Goal: Task Accomplishment & Management: Manage account settings

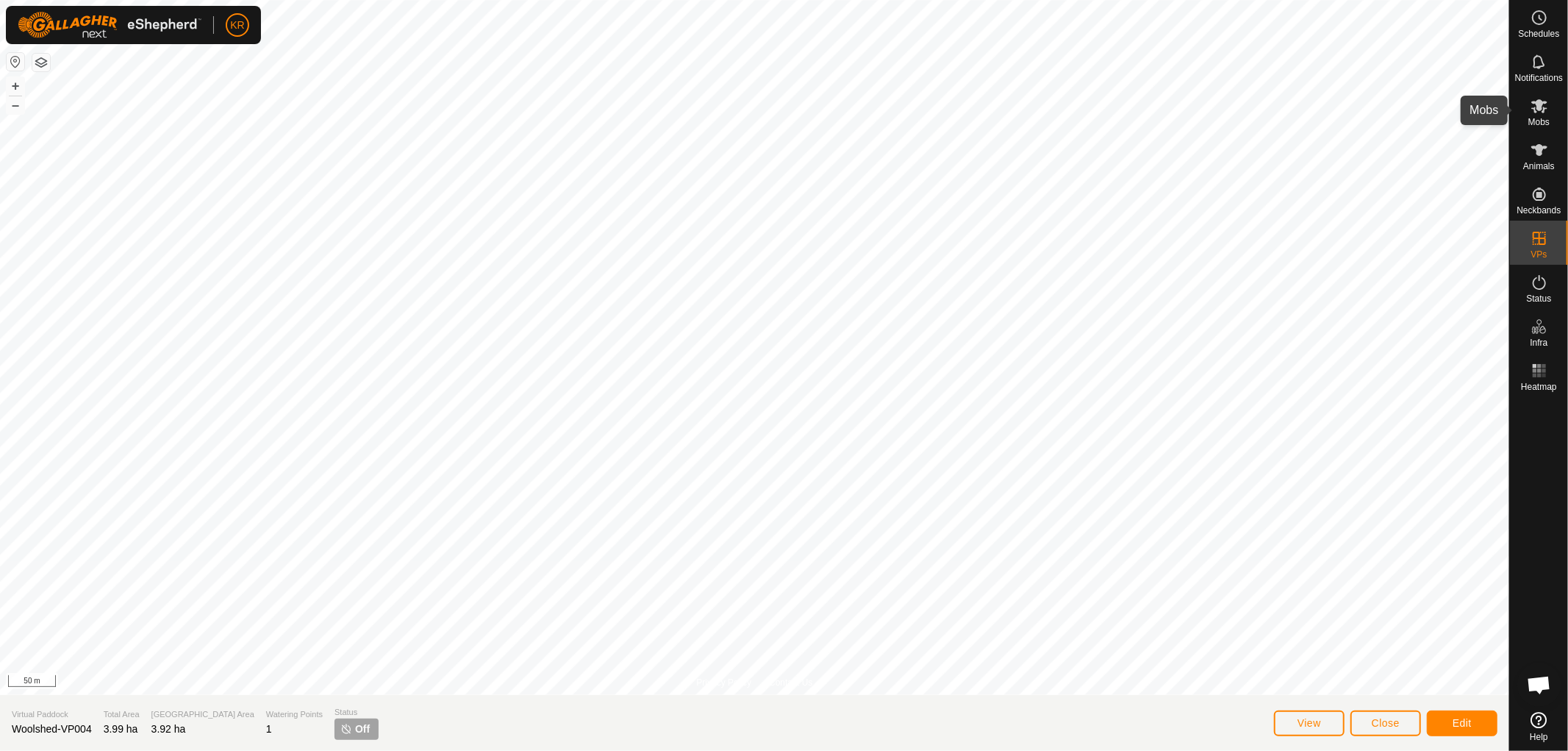
click at [1535, 118] on span "Mobs" at bounding box center [1539, 122] width 21 height 9
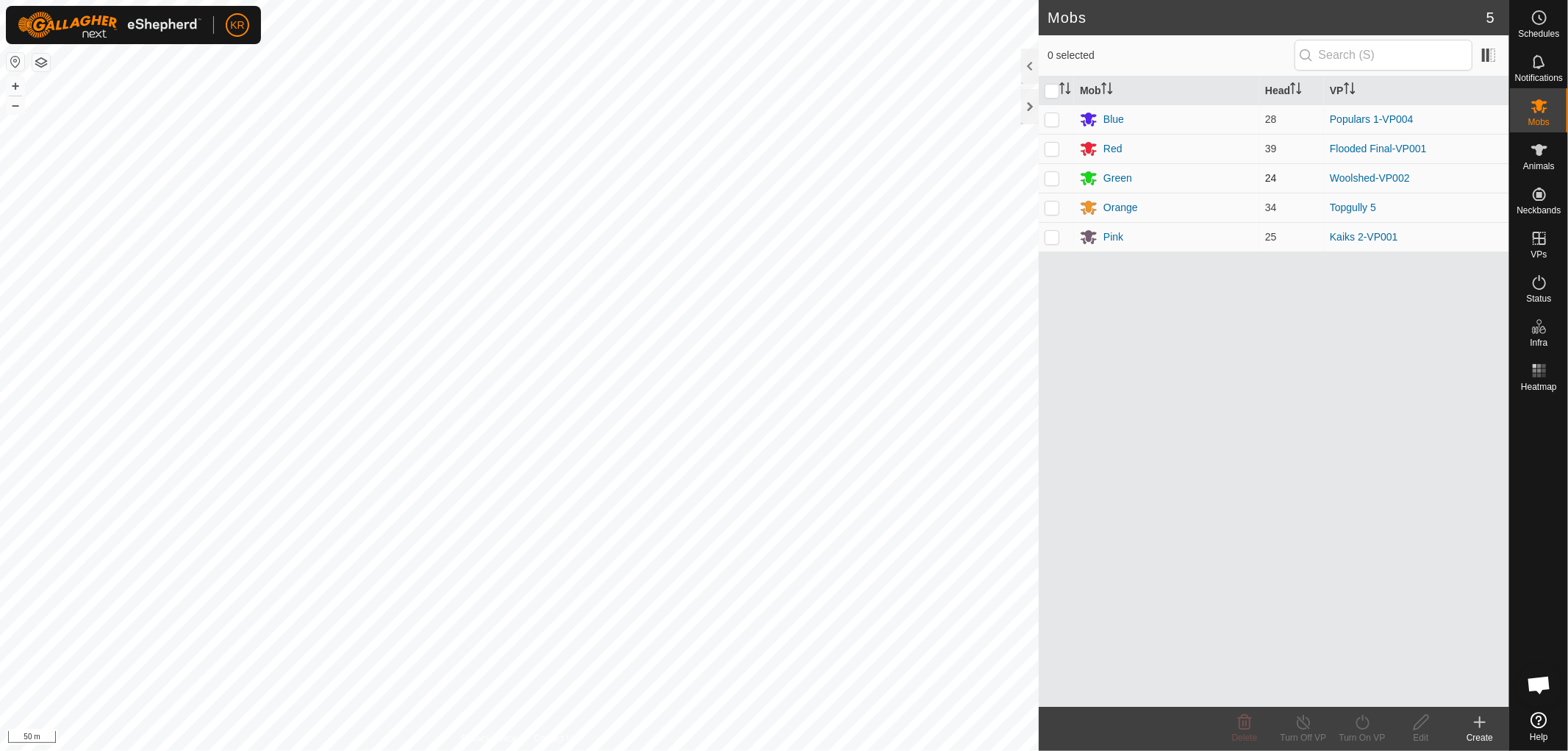
click at [1056, 174] on p-checkbox at bounding box center [1051, 178] width 15 height 12
checkbox input "true"
click at [1358, 714] on icon at bounding box center [1362, 722] width 18 height 18
click at [1365, 679] on link "Now" at bounding box center [1407, 689] width 146 height 29
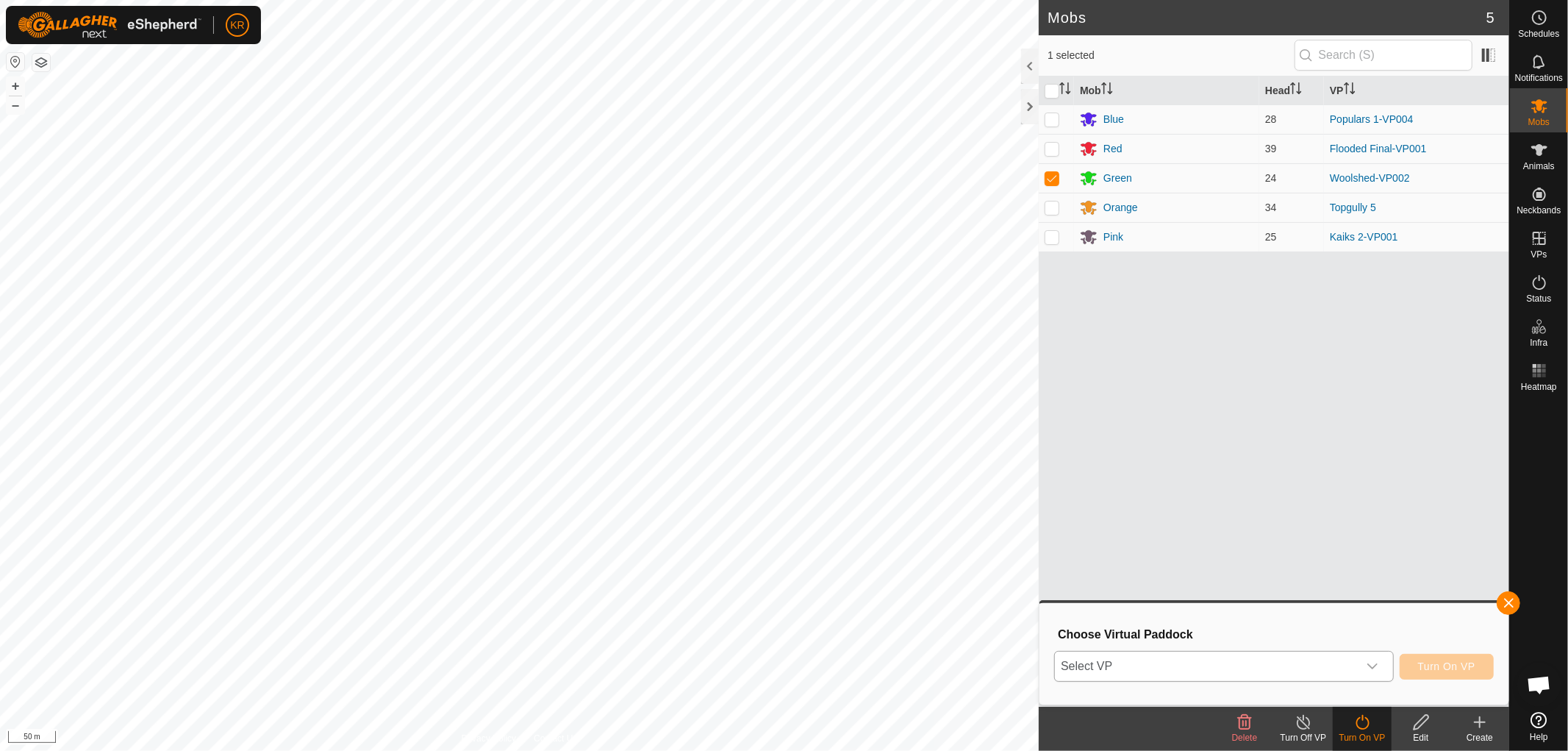
click at [1366, 662] on icon "dropdown trigger" at bounding box center [1372, 666] width 12 height 12
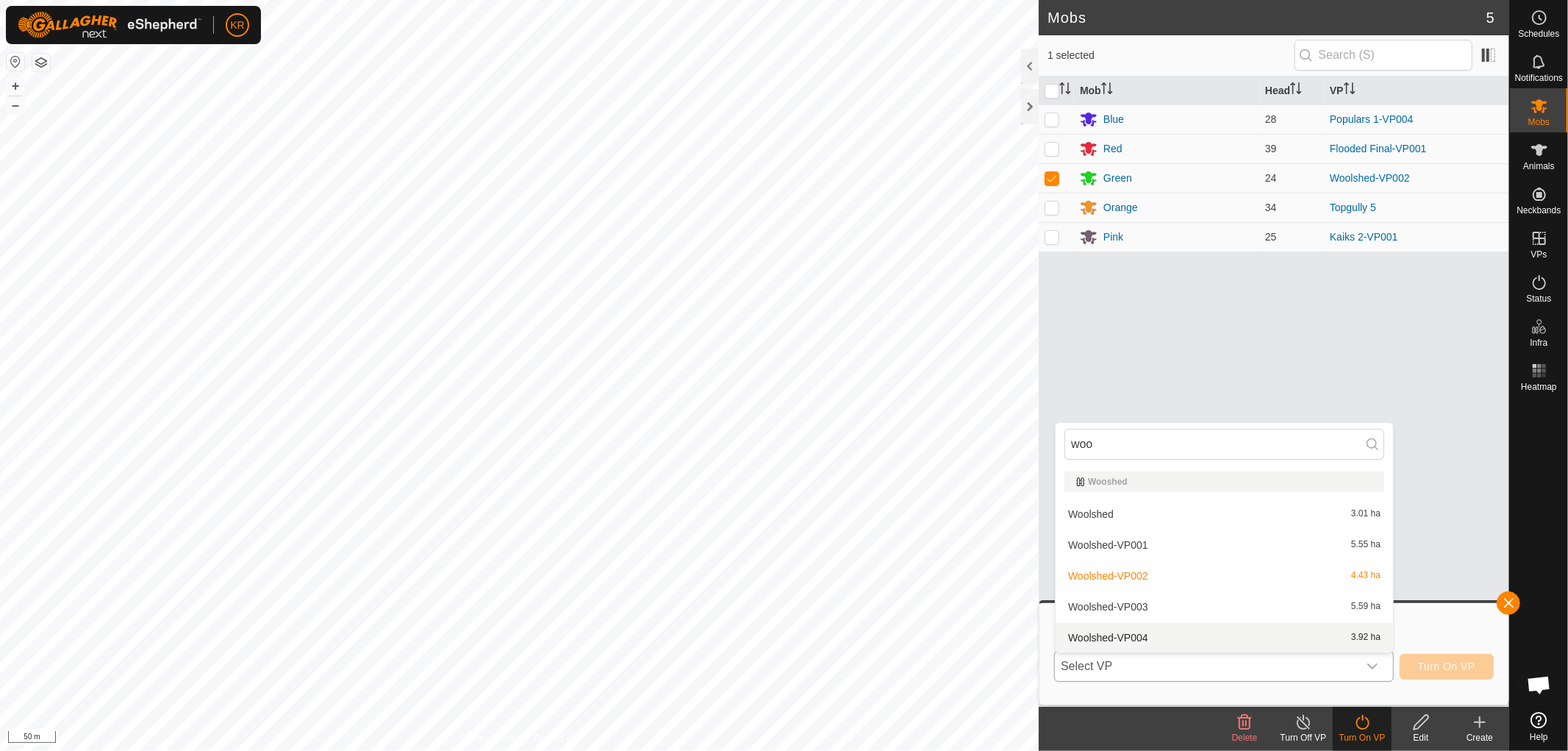
type input "woo"
click at [1130, 627] on li "Woolshed-VP004 3.92 ha" at bounding box center [1224, 637] width 337 height 29
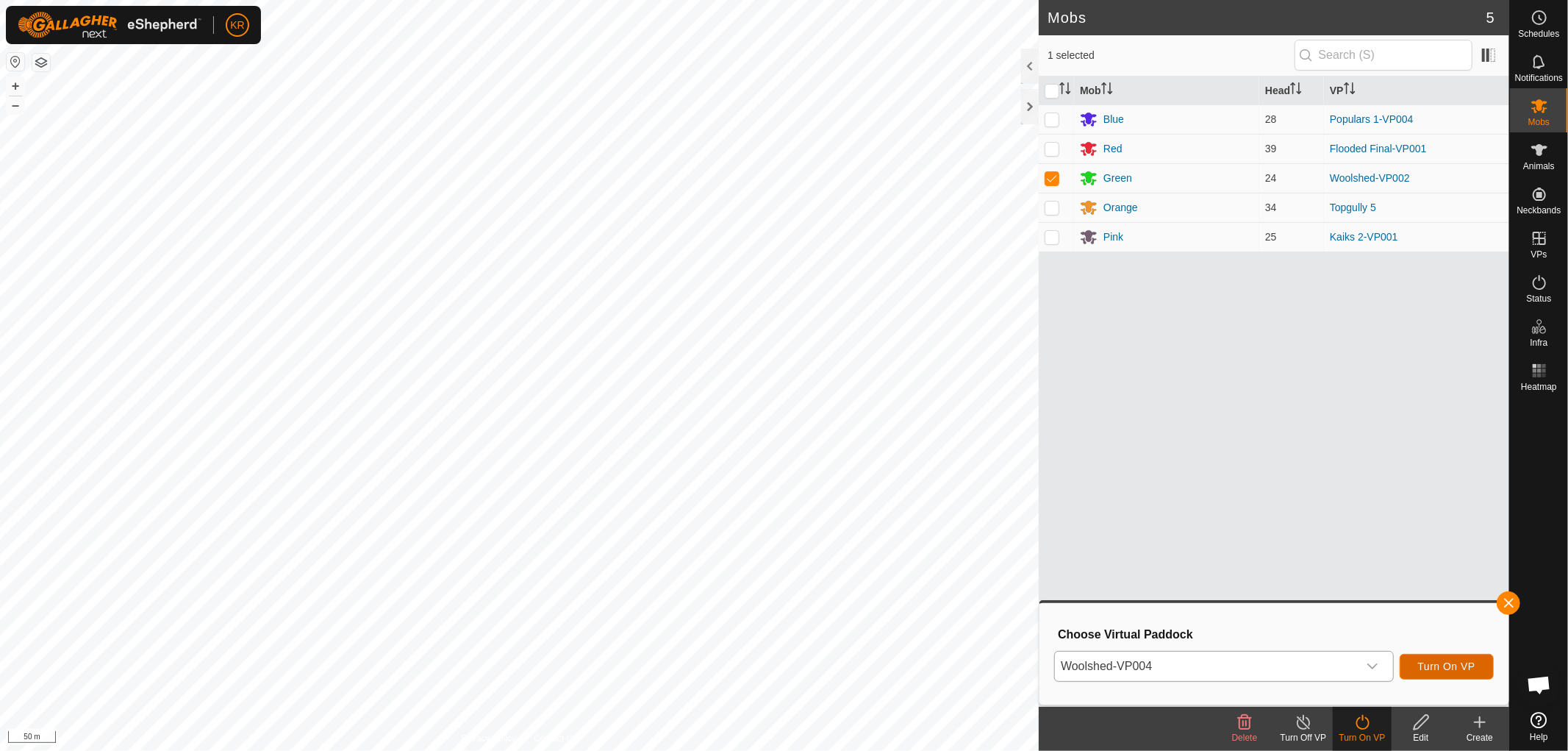
click at [1473, 664] on span "Turn On VP" at bounding box center [1446, 666] width 58 height 12
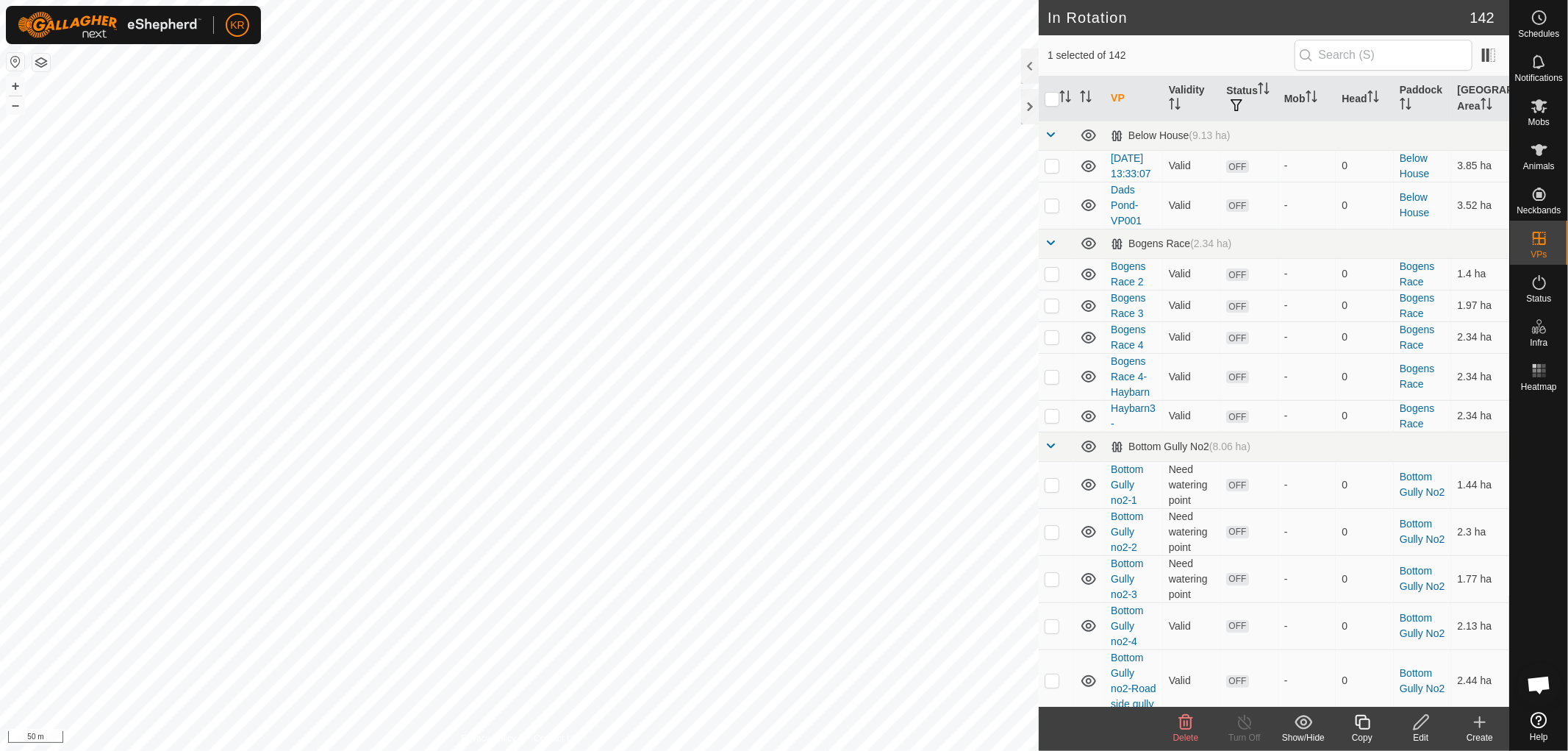
click at [1408, 724] on edit-svg-icon at bounding box center [1420, 722] width 59 height 18
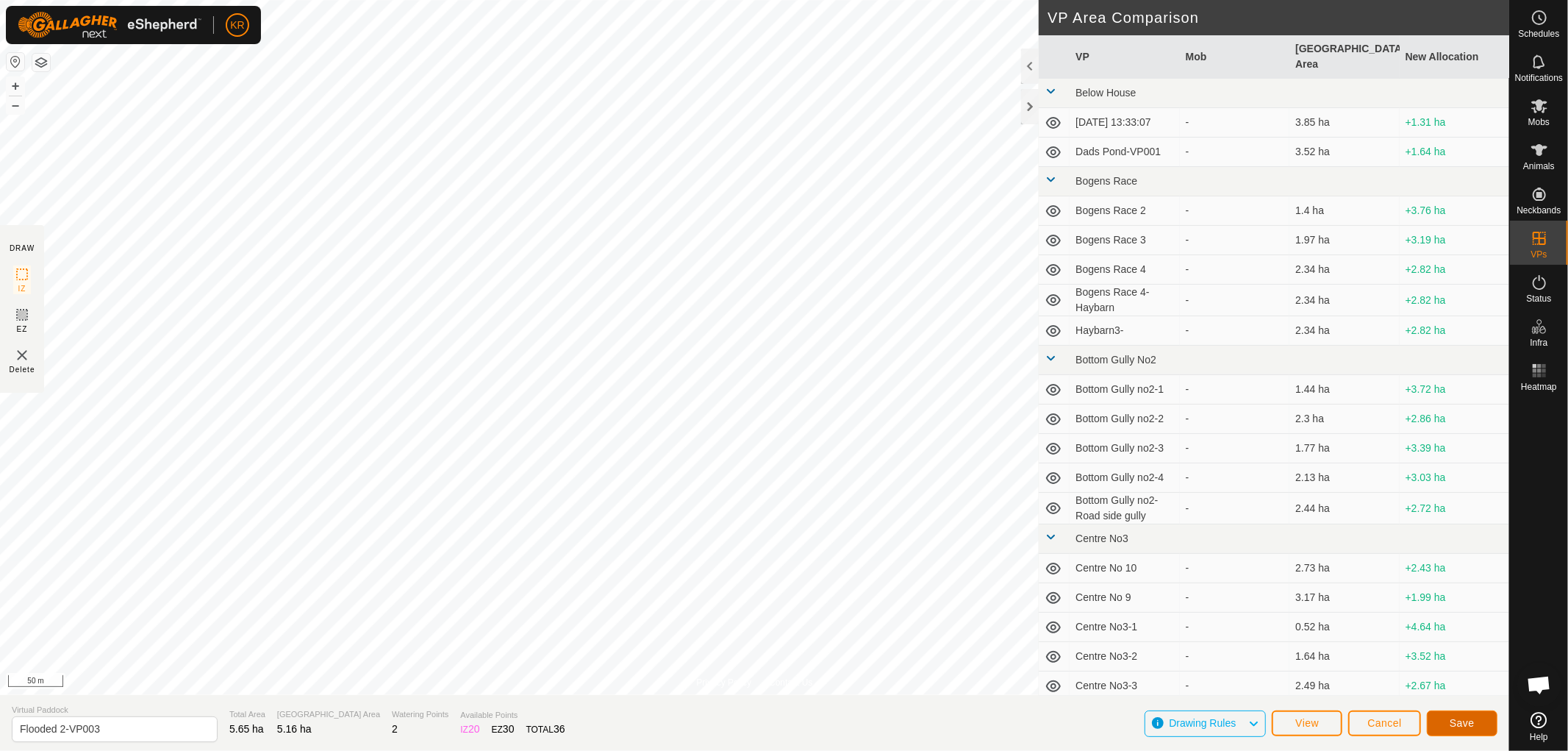
click at [1463, 714] on button "Save" at bounding box center [1462, 723] width 70 height 26
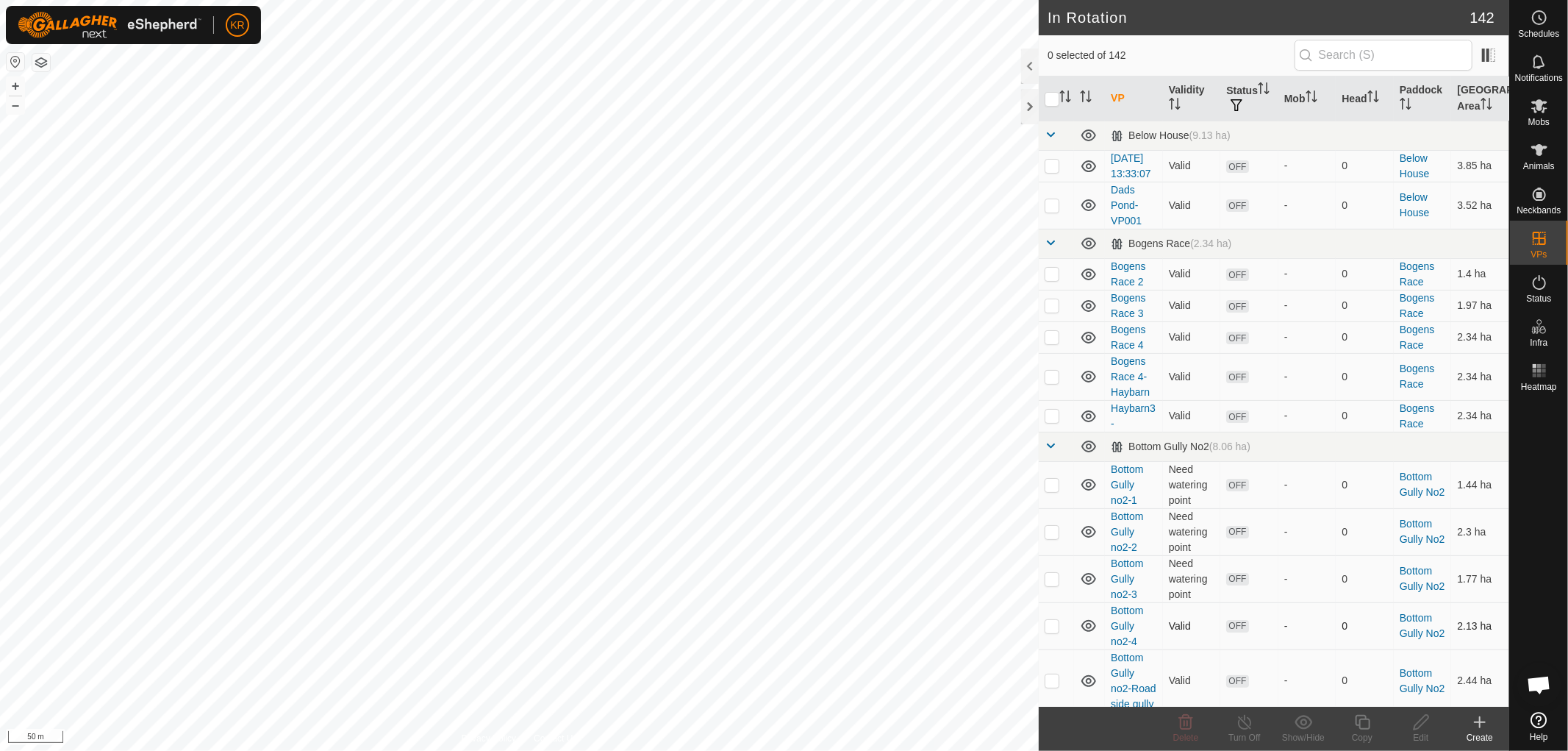
checkbox input "true"
click at [1370, 716] on icon at bounding box center [1362, 722] width 18 height 18
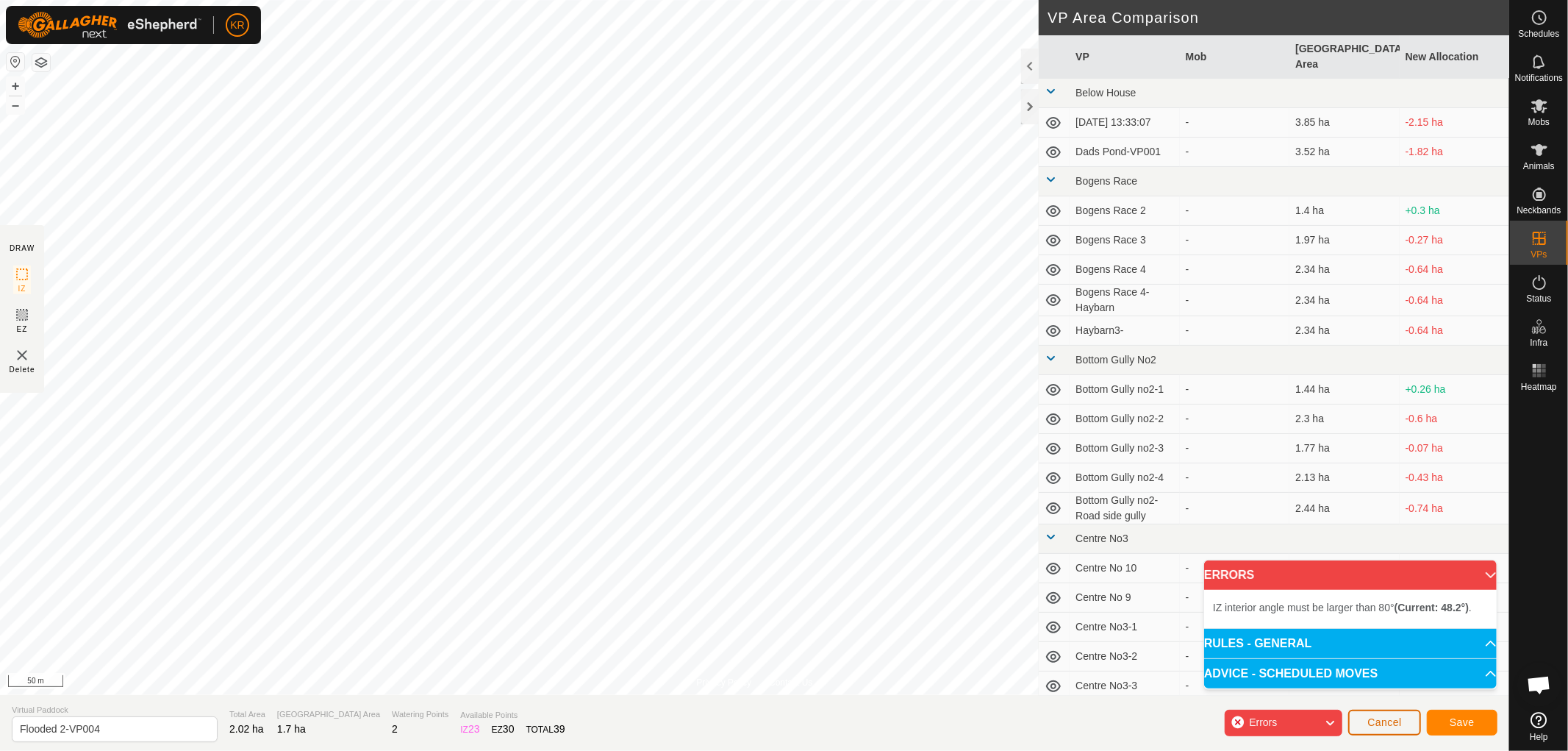
click at [1368, 713] on button "Cancel" at bounding box center [1384, 723] width 73 height 26
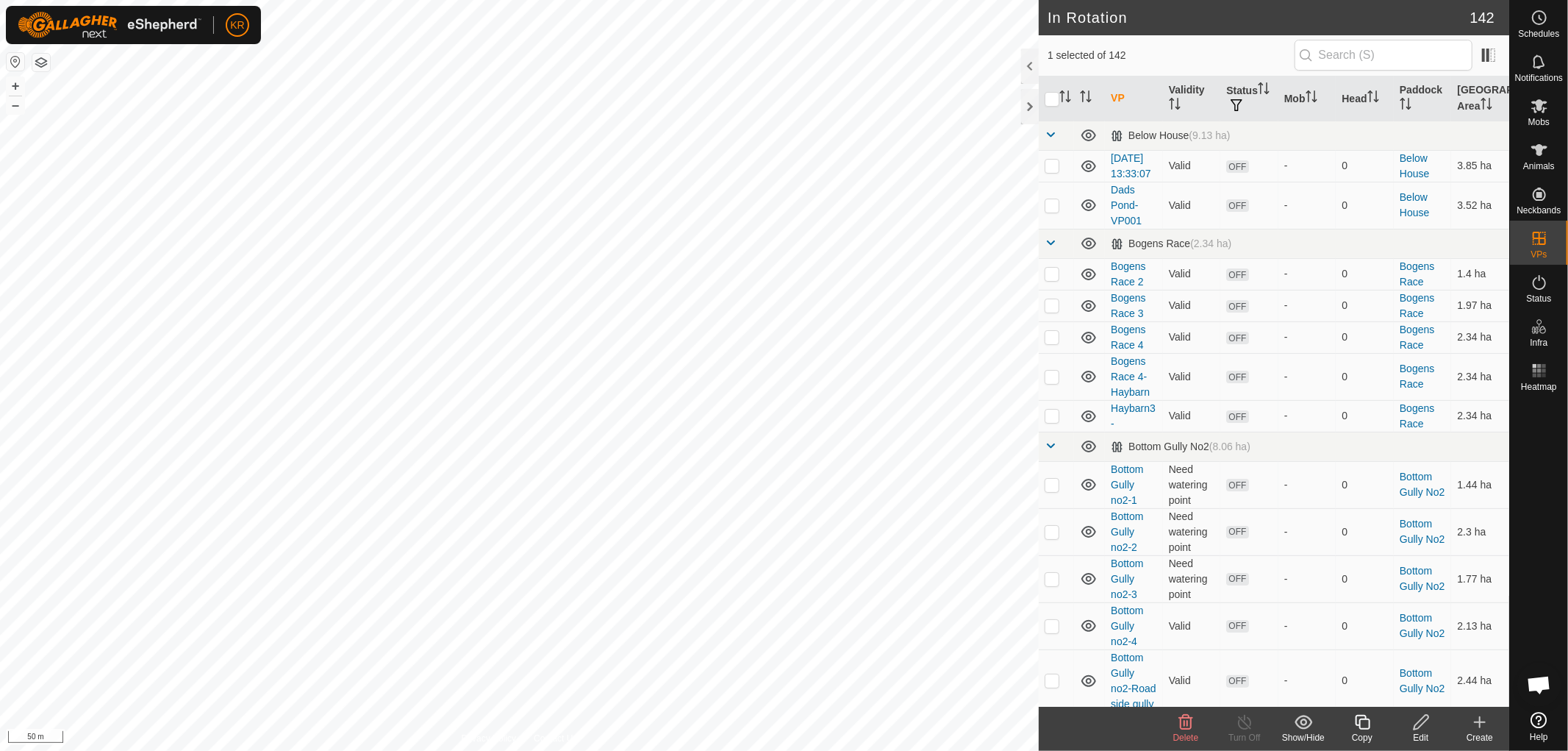
checkbox input "false"
checkbox input "true"
click at [1359, 725] on icon at bounding box center [1362, 722] width 15 height 15
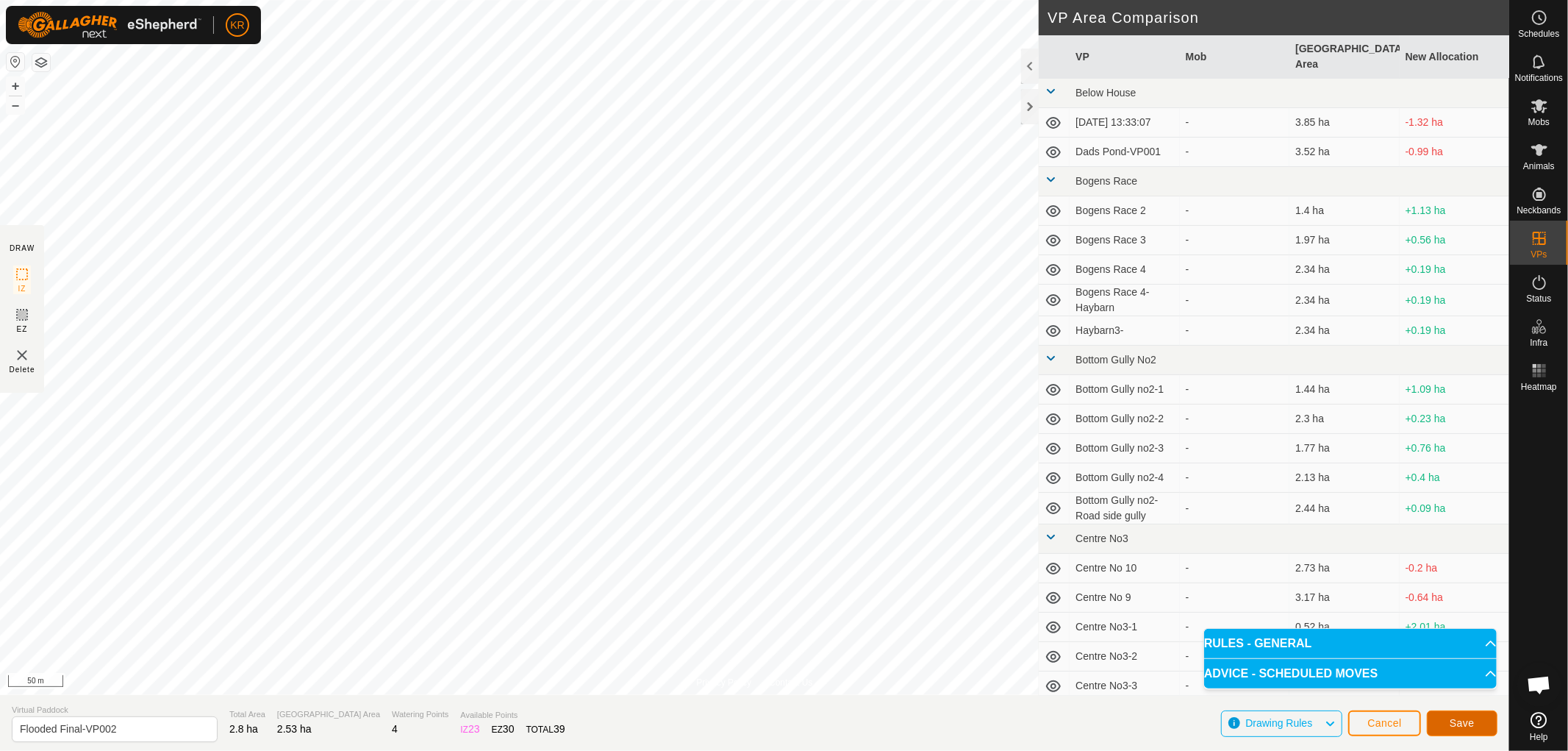
click at [1458, 717] on span "Save" at bounding box center [1462, 723] width 25 height 12
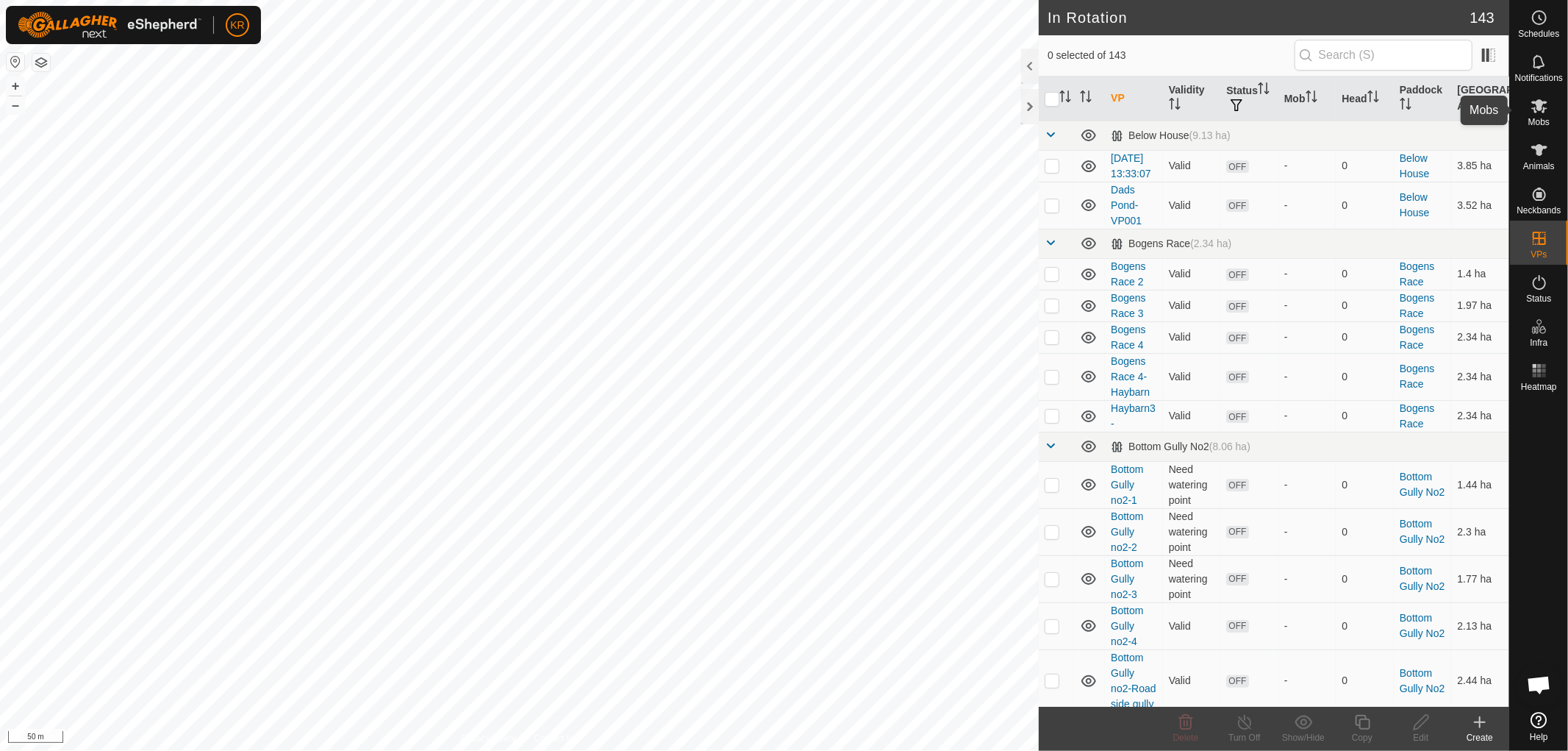
click at [1535, 104] on icon at bounding box center [1539, 106] width 18 height 18
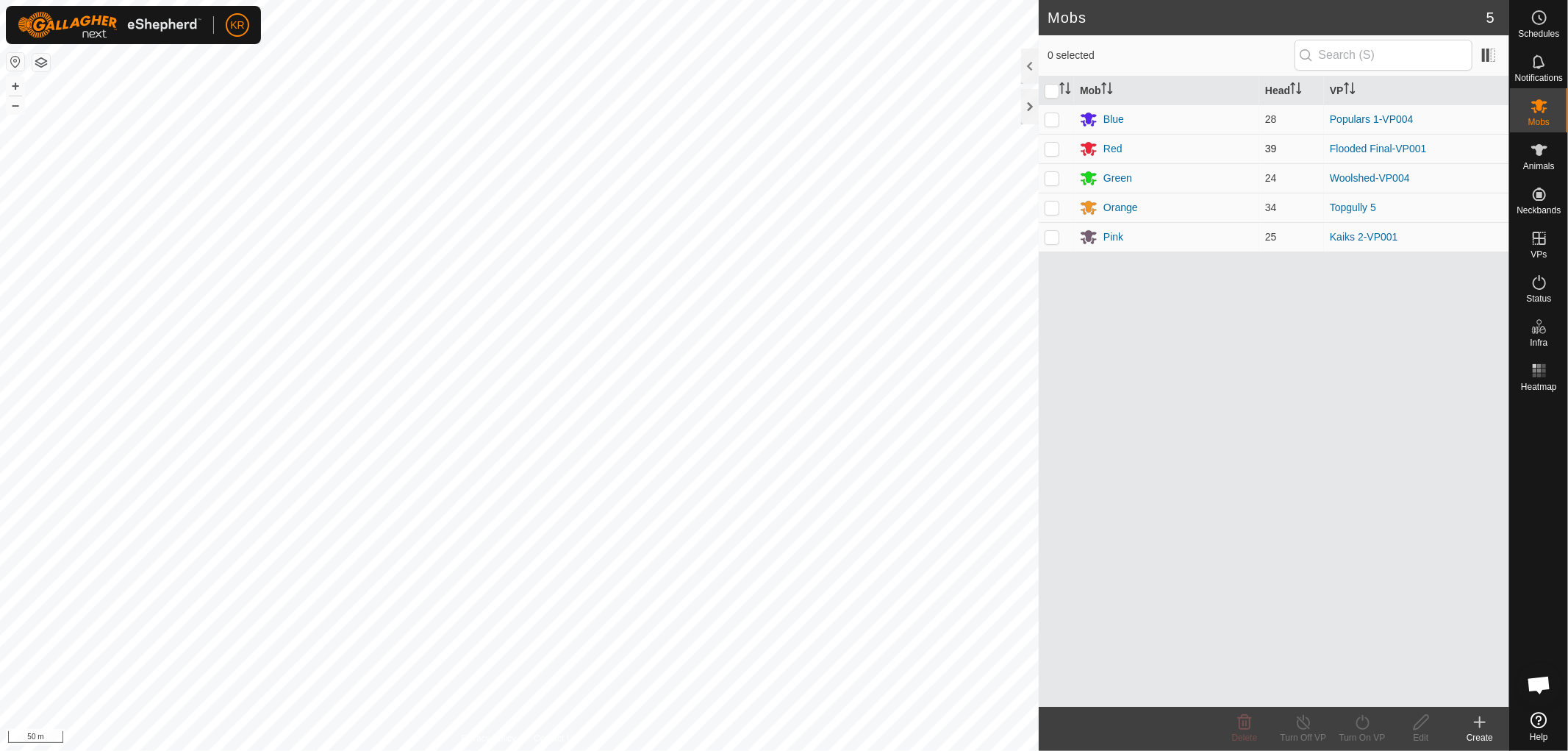
click at [1056, 150] on p-checkbox at bounding box center [1051, 148] width 15 height 12
checkbox input "true"
click at [1356, 732] on div "Turn On VP" at bounding box center [1362, 736] width 59 height 13
click at [1363, 686] on link "Now" at bounding box center [1407, 689] width 146 height 29
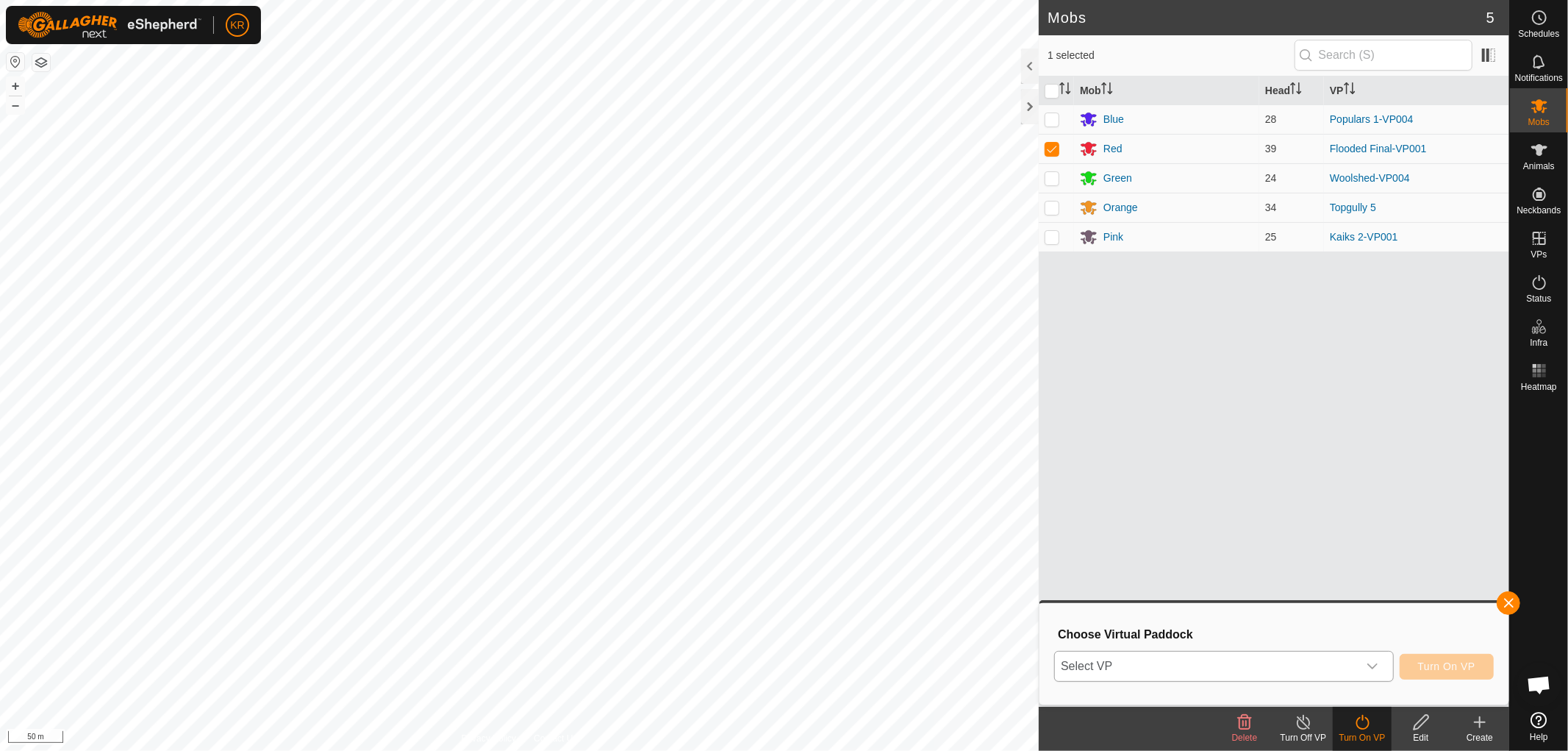
click at [1373, 663] on icon "dropdown trigger" at bounding box center [1372, 666] width 12 height 12
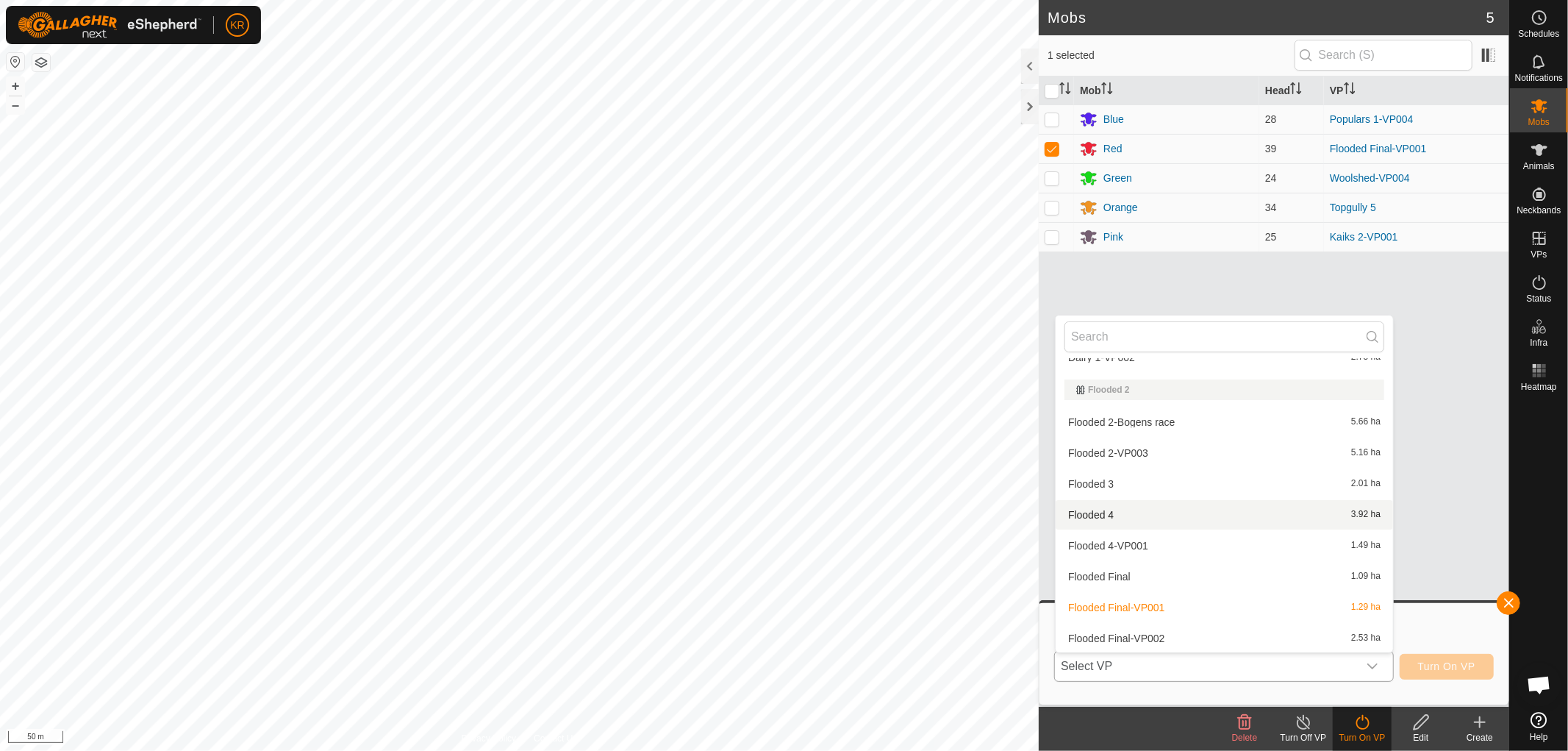
scroll to position [1001, 0]
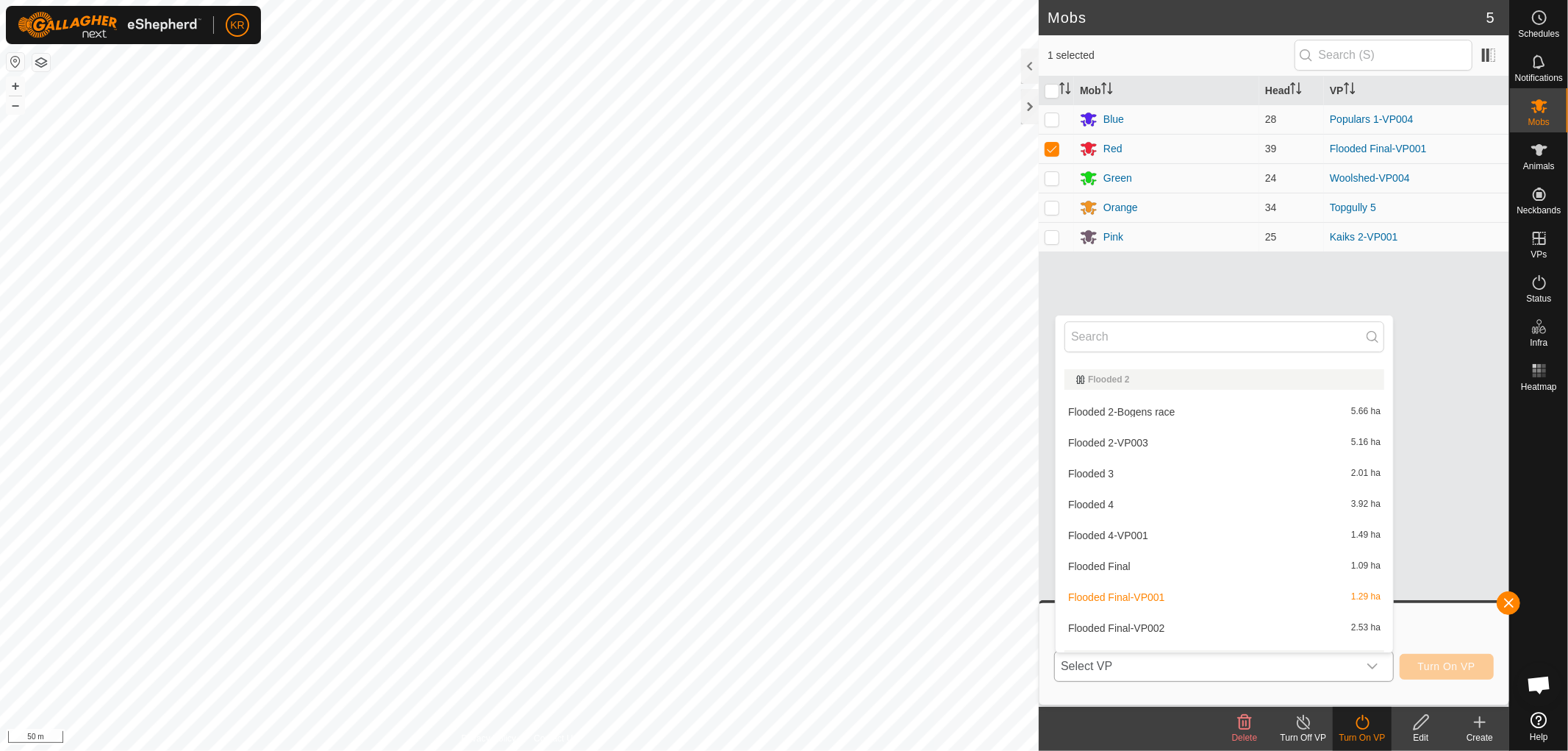
click at [1162, 622] on li "Flooded Final-VP002 2.53 ha" at bounding box center [1224, 627] width 337 height 29
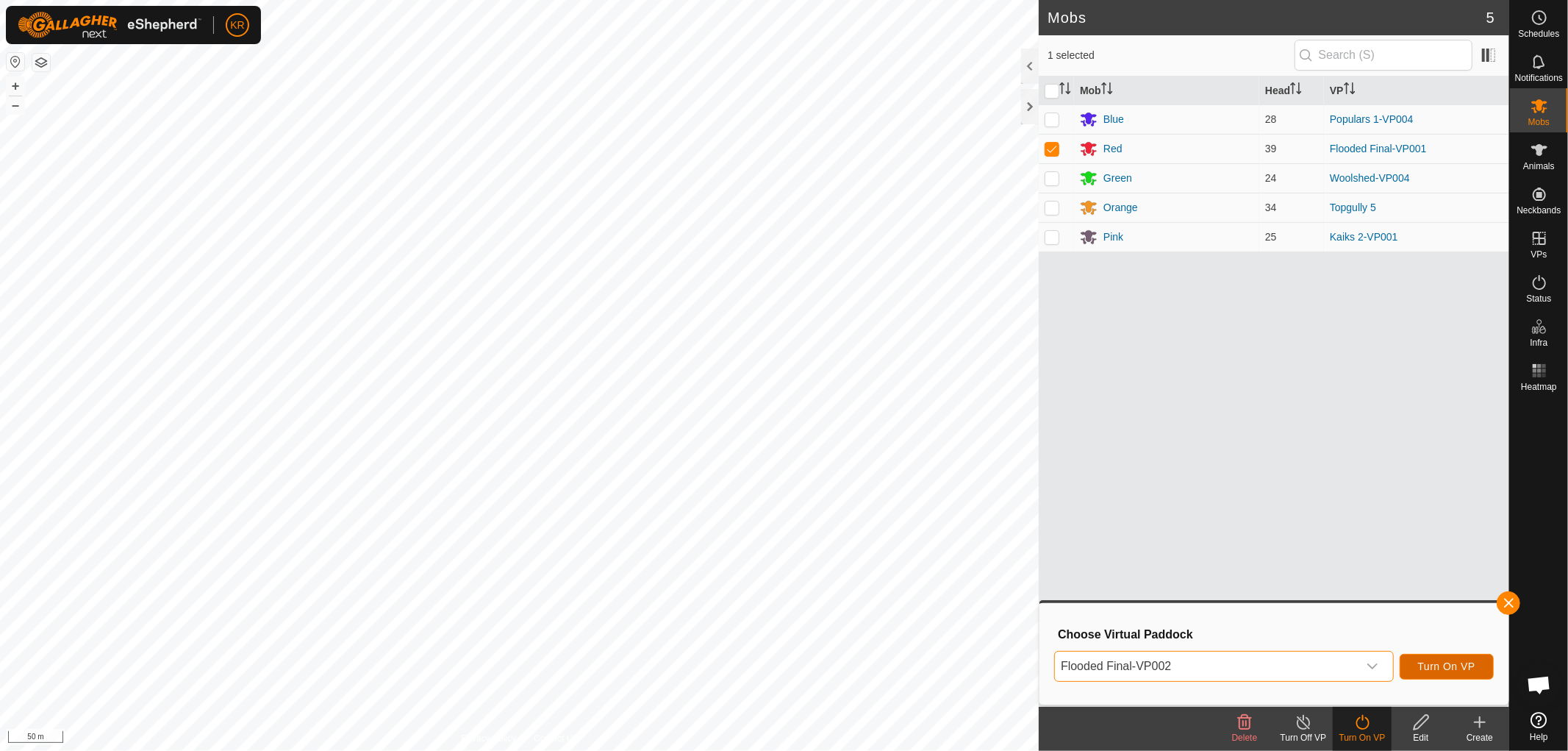
click at [1456, 666] on span "Turn On VP" at bounding box center [1446, 666] width 58 height 12
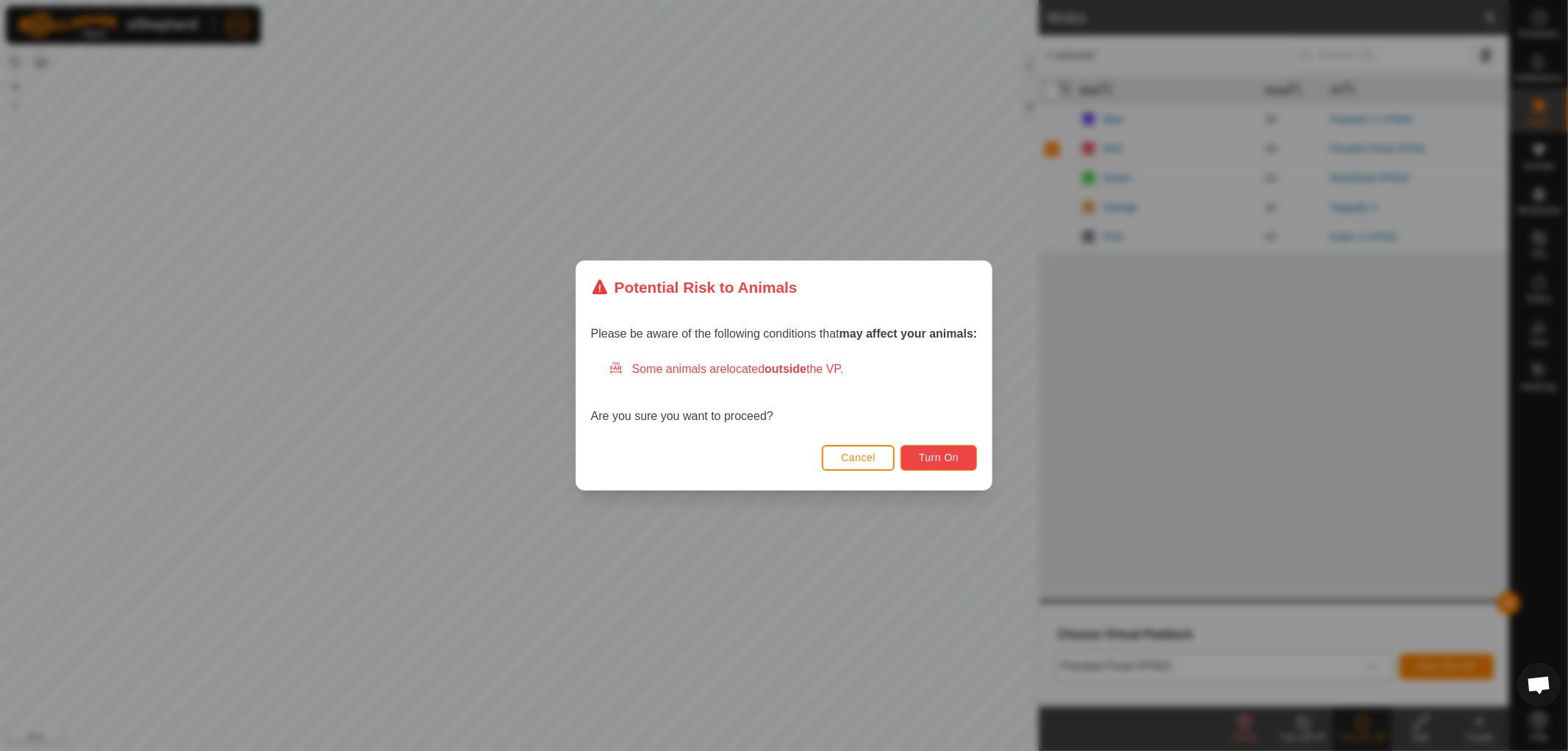
click at [950, 452] on span "Turn On" at bounding box center [939, 457] width 39 height 12
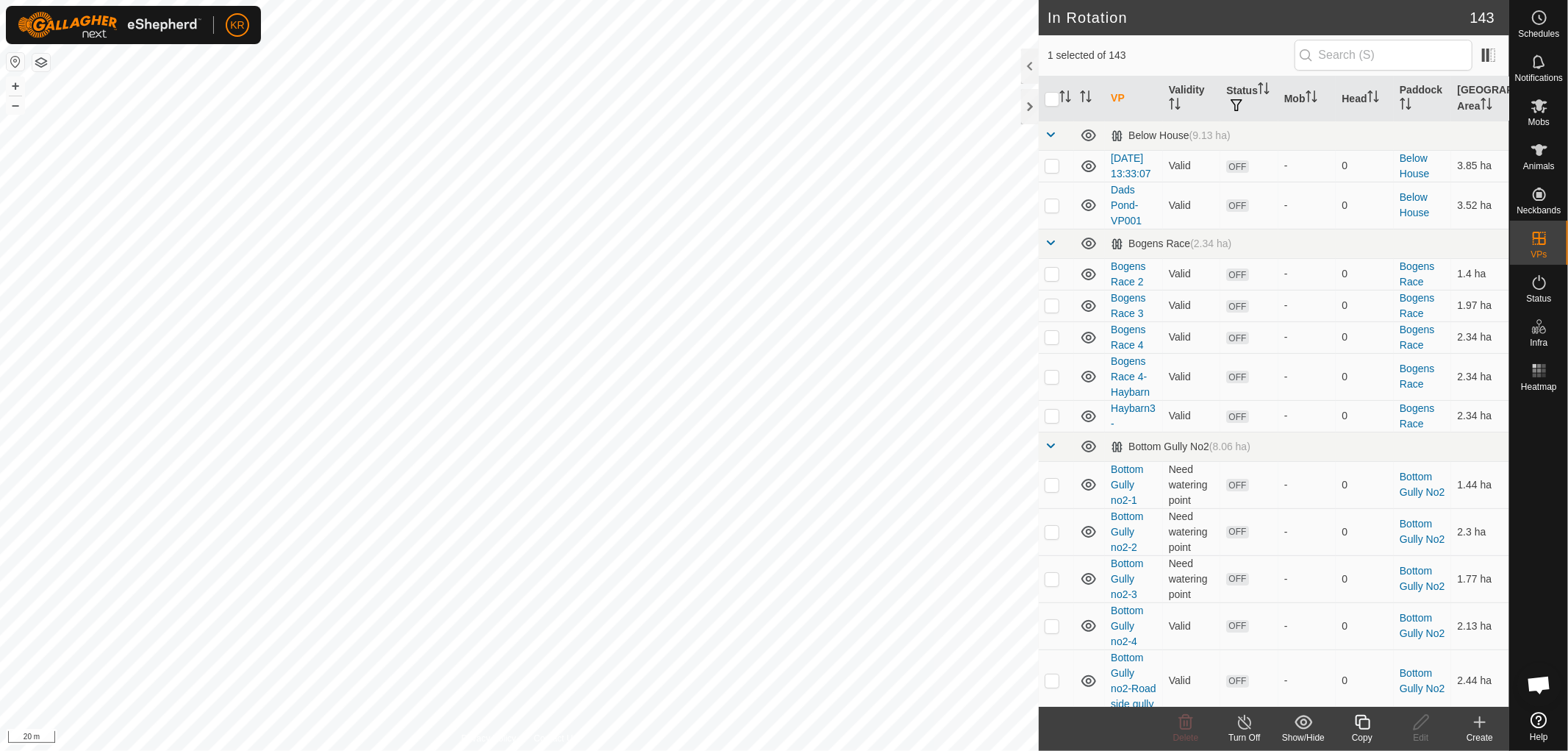
click at [1359, 721] on icon at bounding box center [1362, 722] width 15 height 15
checkbox input "true"
click at [1422, 736] on div "Edit" at bounding box center [1420, 736] width 59 height 13
checkbox input "true"
checkbox input "false"
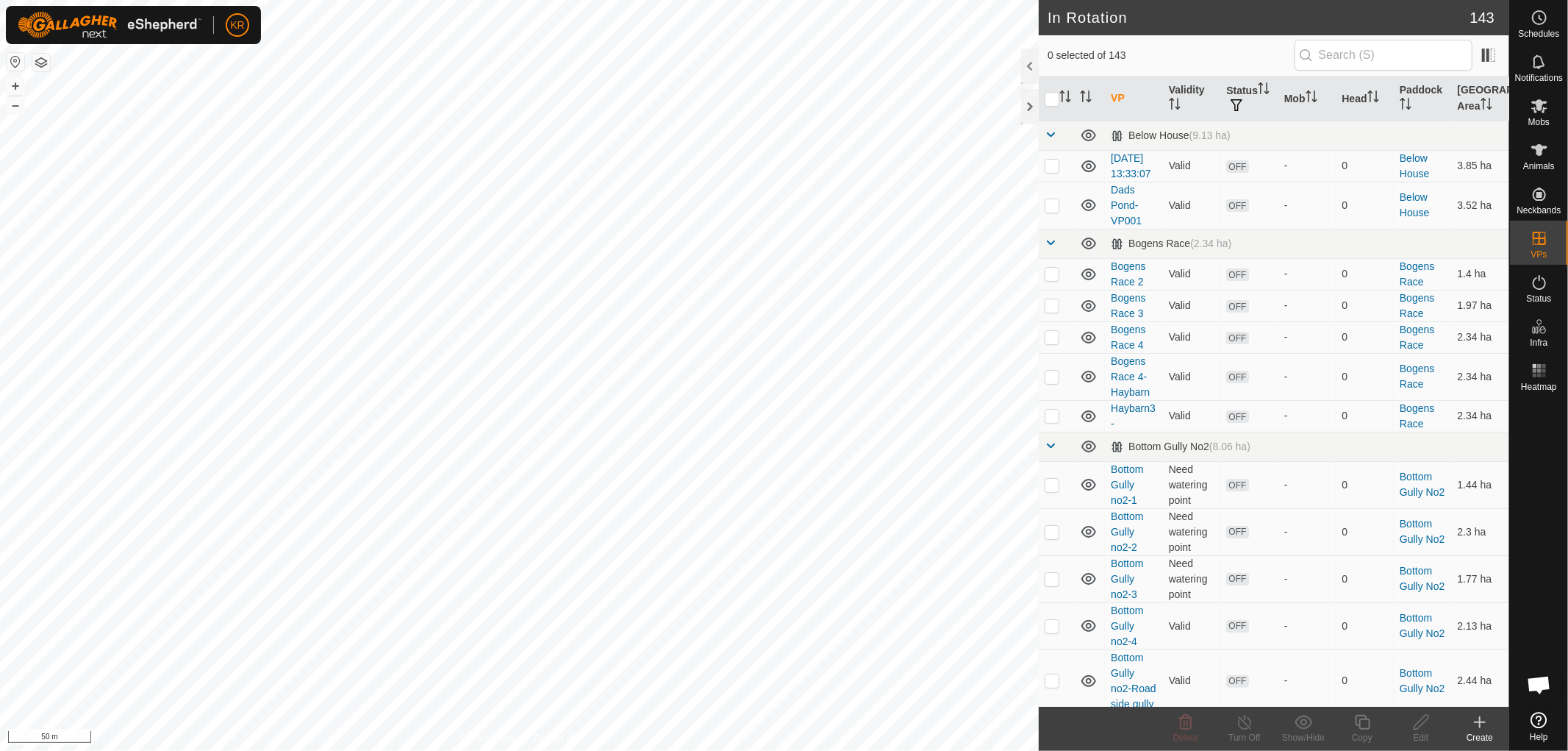
checkbox input "true"
click at [1360, 715] on icon at bounding box center [1362, 722] width 15 height 15
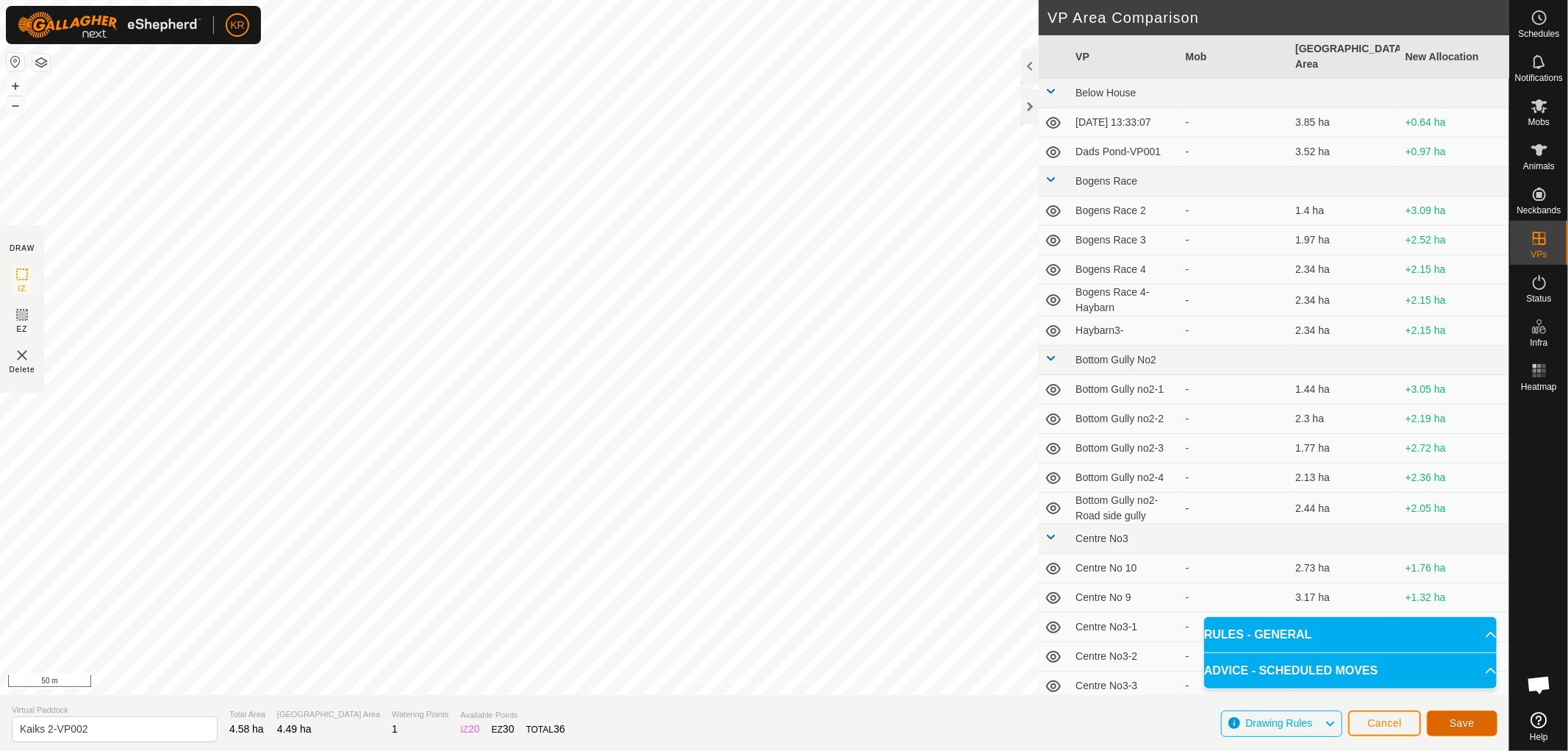
click at [1489, 720] on button "Save" at bounding box center [1462, 723] width 70 height 26
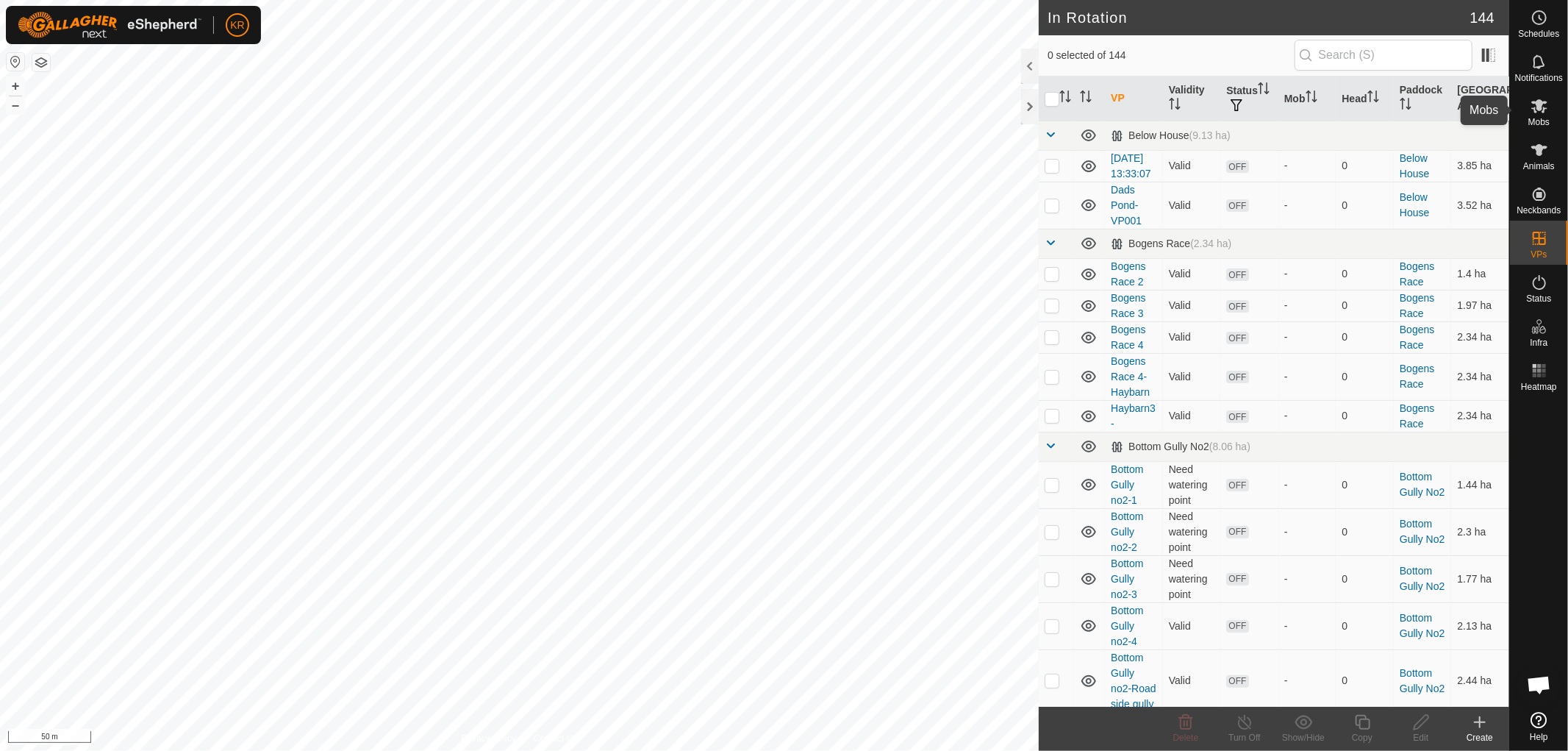
click at [1544, 110] on icon at bounding box center [1539, 106] width 16 height 14
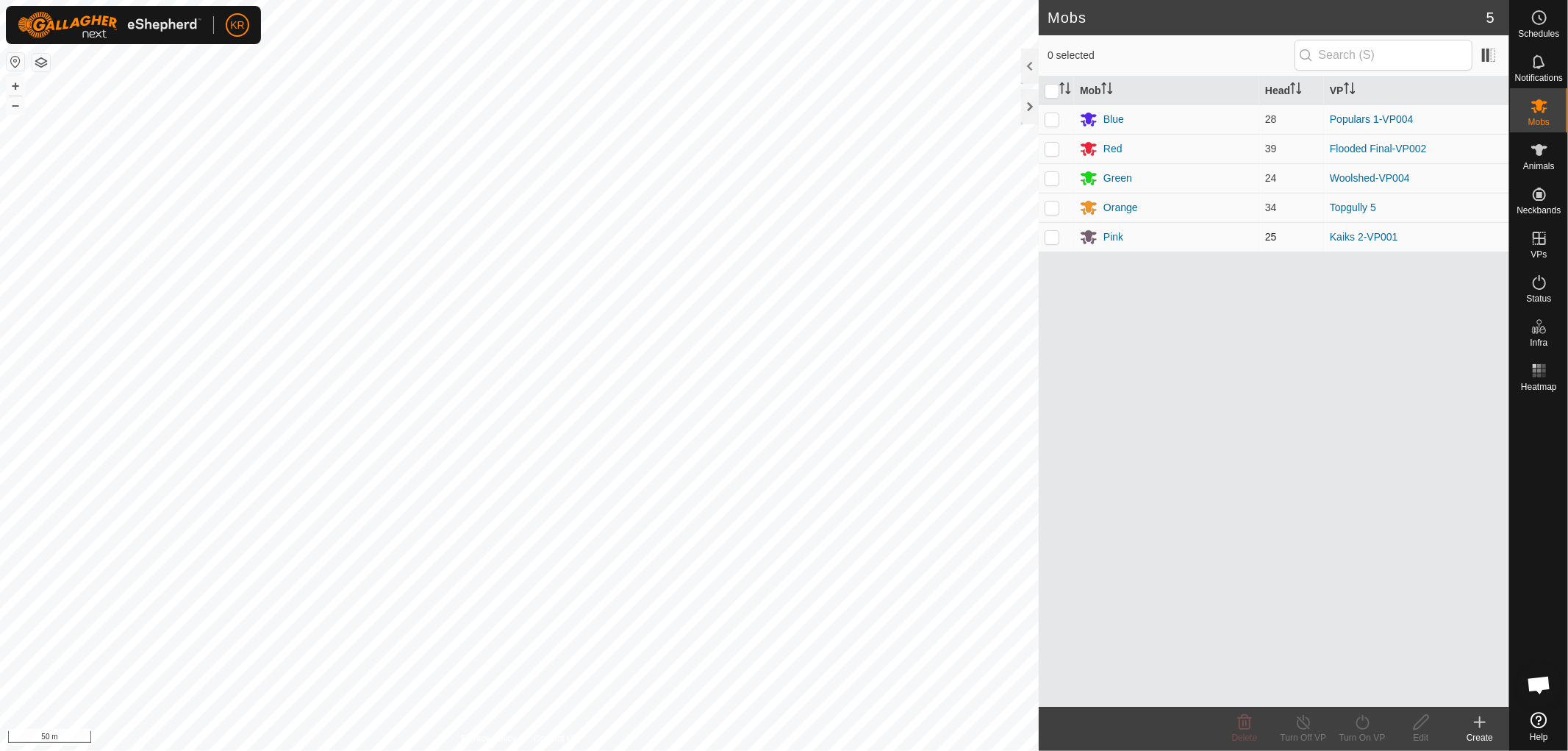
click at [1054, 236] on p-checkbox at bounding box center [1051, 237] width 15 height 12
checkbox input "true"
click at [1355, 725] on icon at bounding box center [1362, 722] width 18 height 18
click at [1362, 688] on link "Now" at bounding box center [1407, 689] width 146 height 29
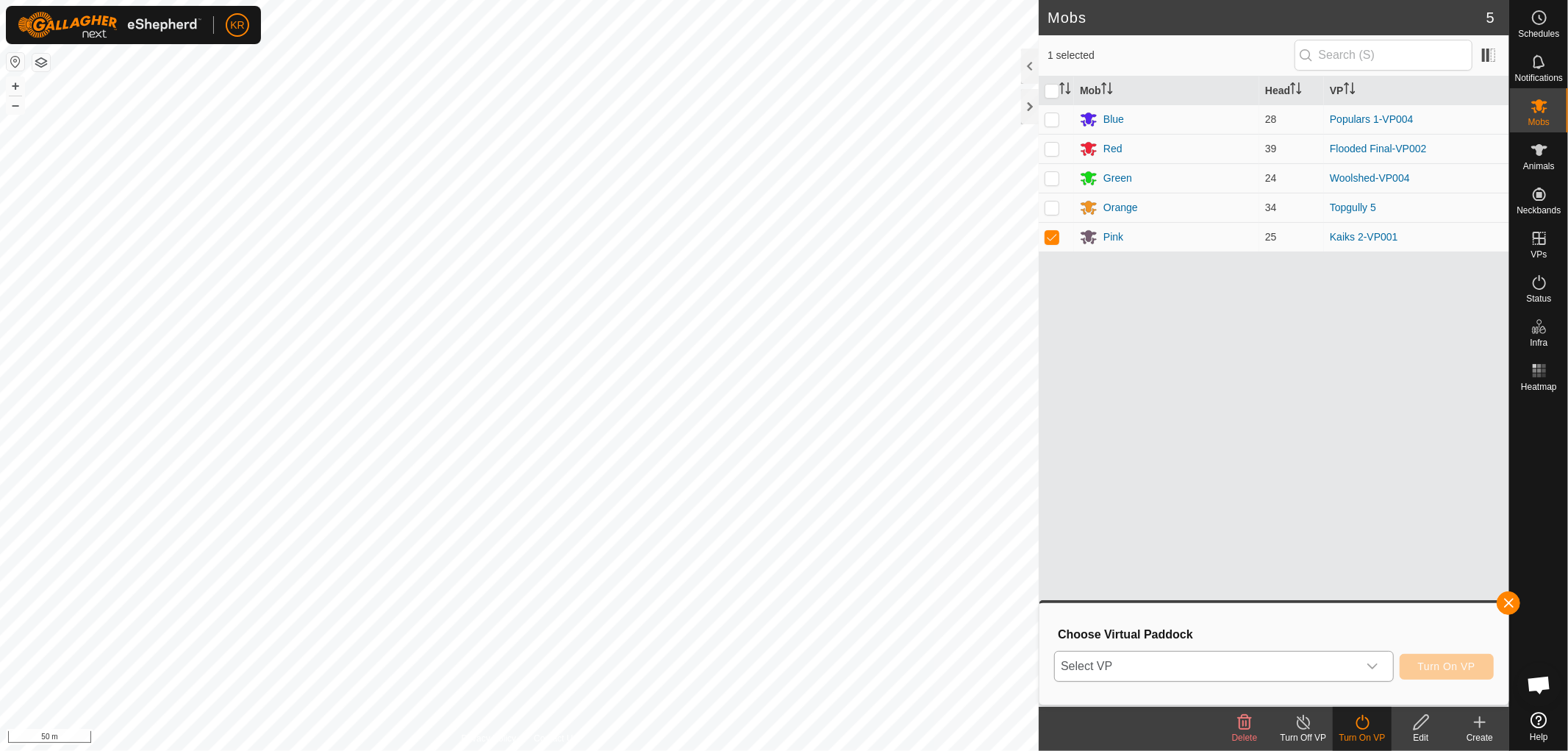
click at [1367, 669] on icon "dropdown trigger" at bounding box center [1372, 666] width 12 height 12
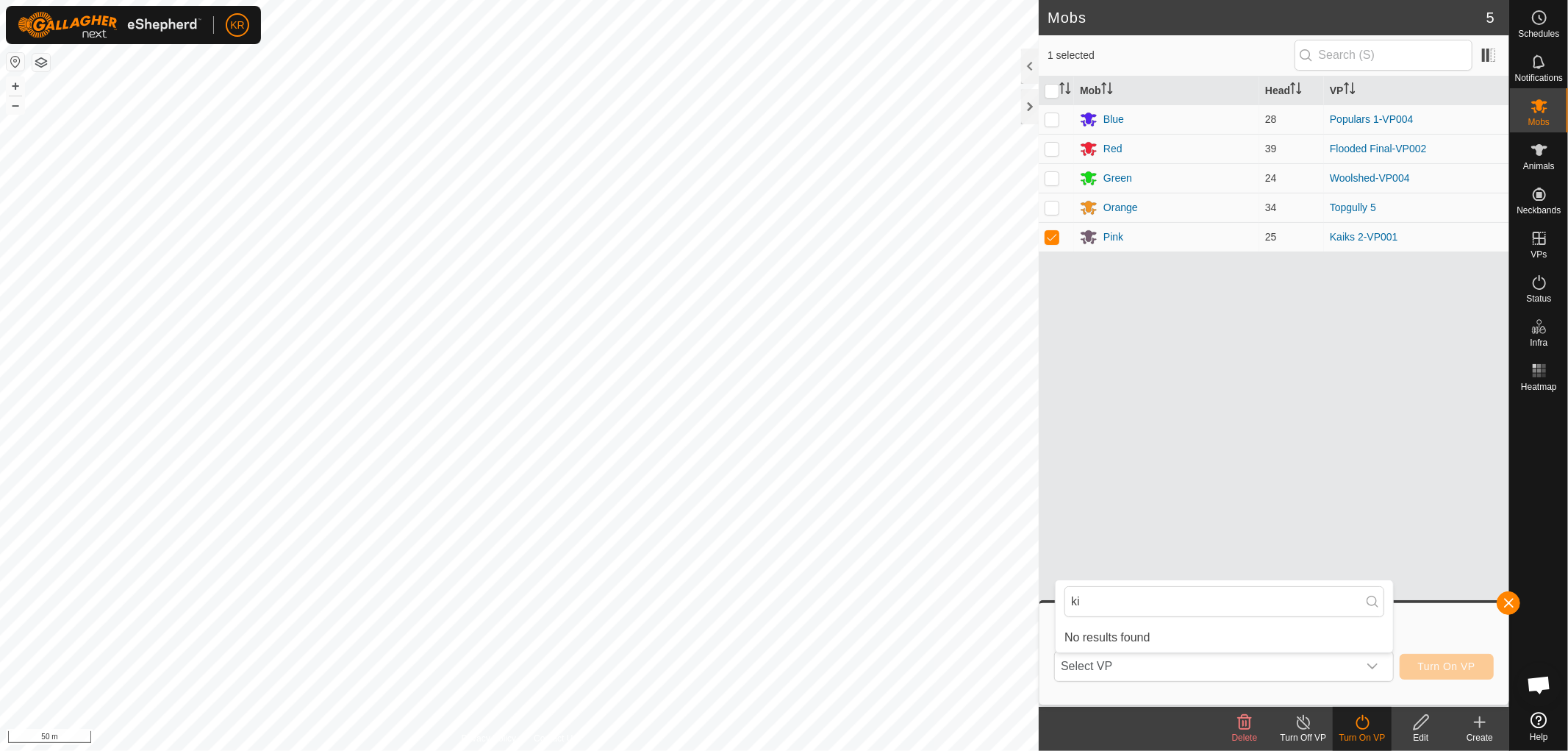
type input "k"
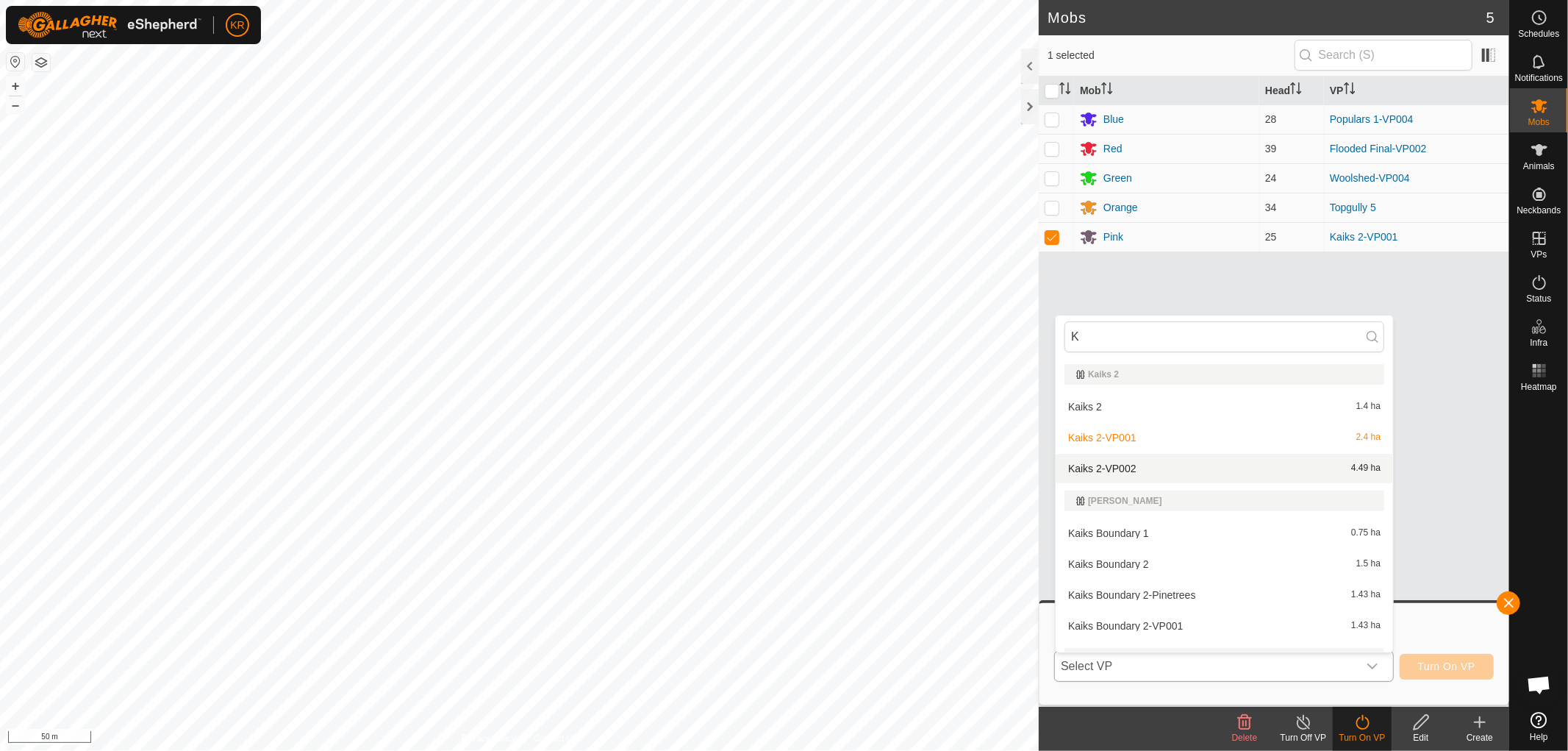
type input "K"
click at [1098, 458] on li "Kaiks 2-VP002 4.49 ha" at bounding box center [1224, 468] width 337 height 29
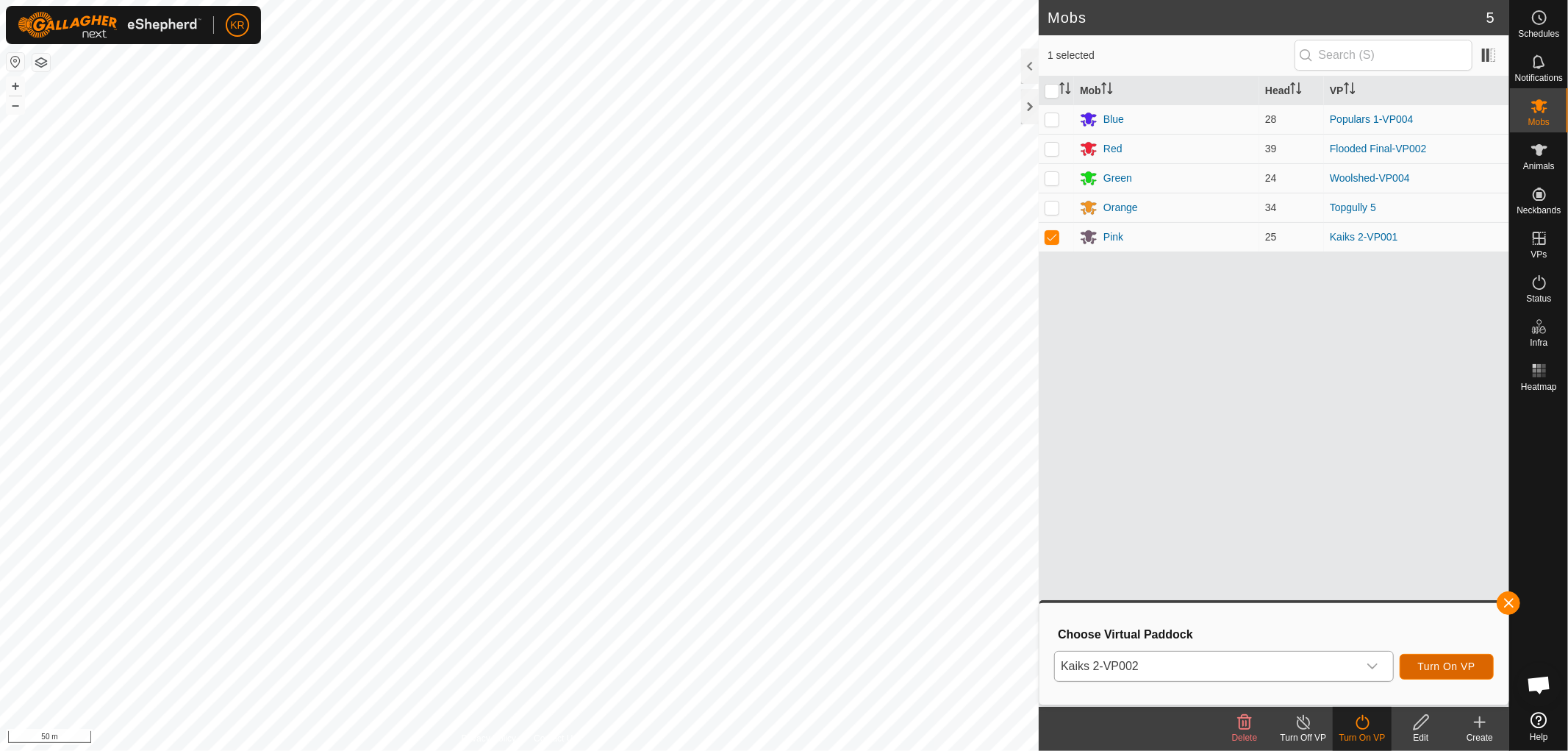
click at [1436, 664] on span "Turn On VP" at bounding box center [1446, 666] width 58 height 12
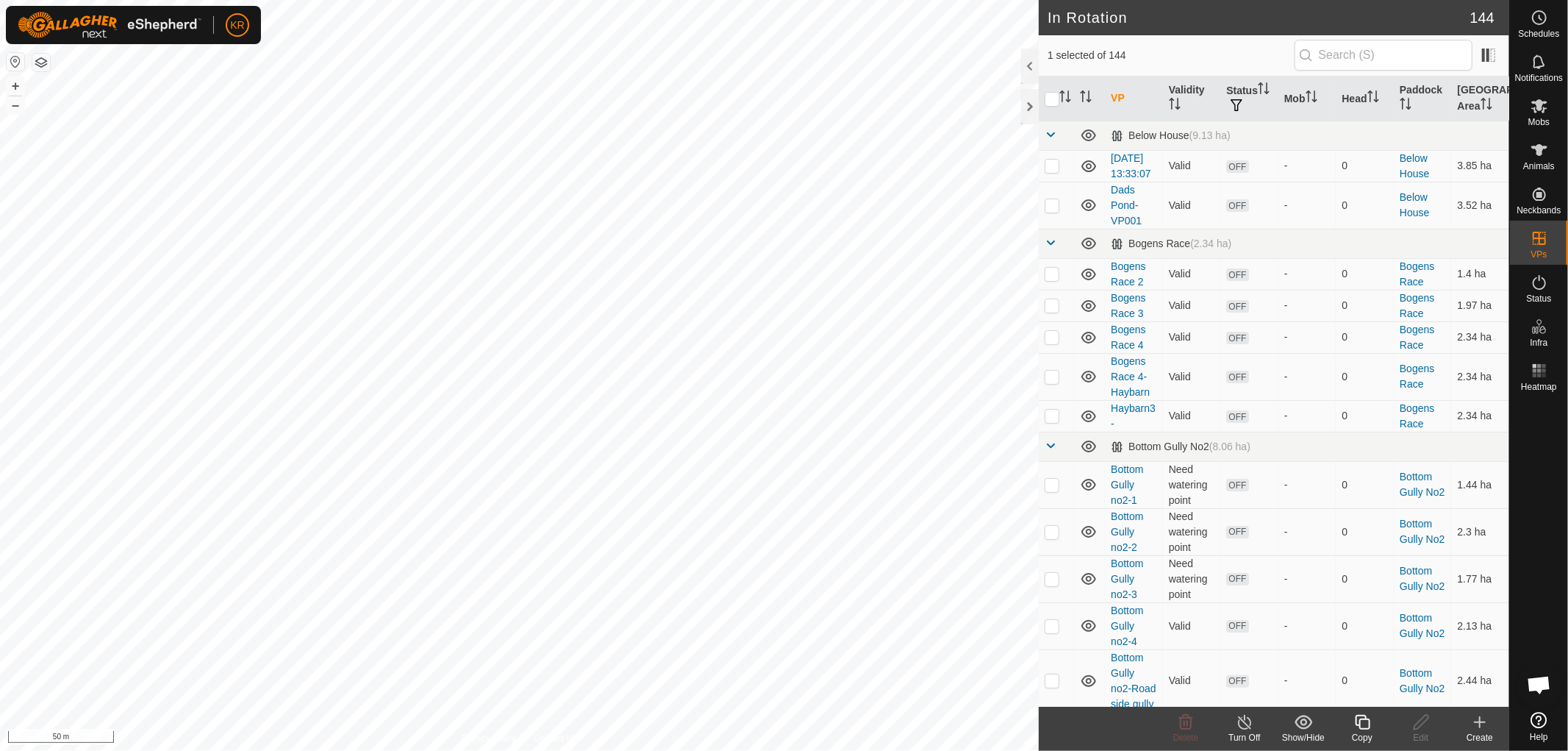
checkbox input "false"
checkbox input "true"
checkbox input "false"
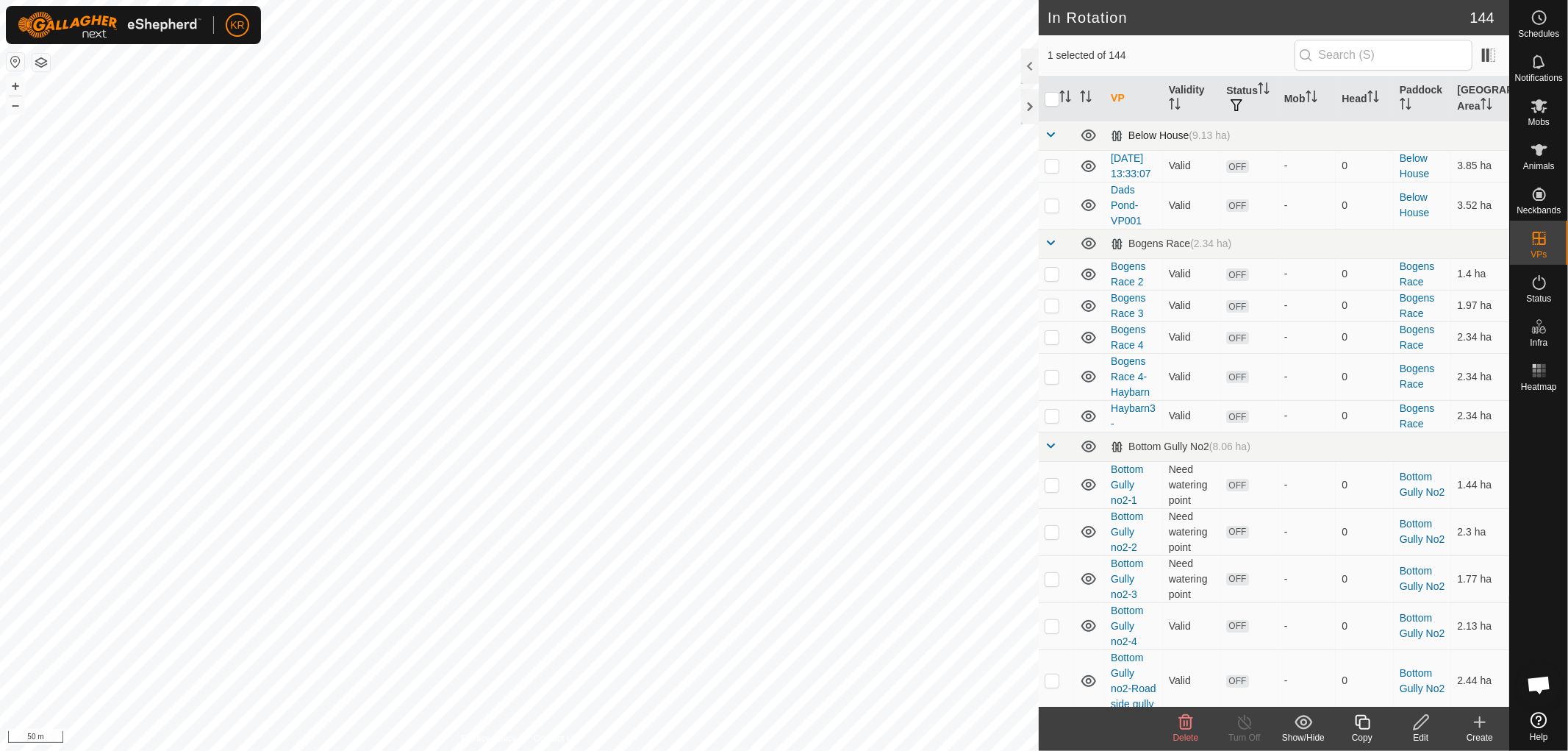
checkbox input "false"
checkbox input "true"
checkbox input "false"
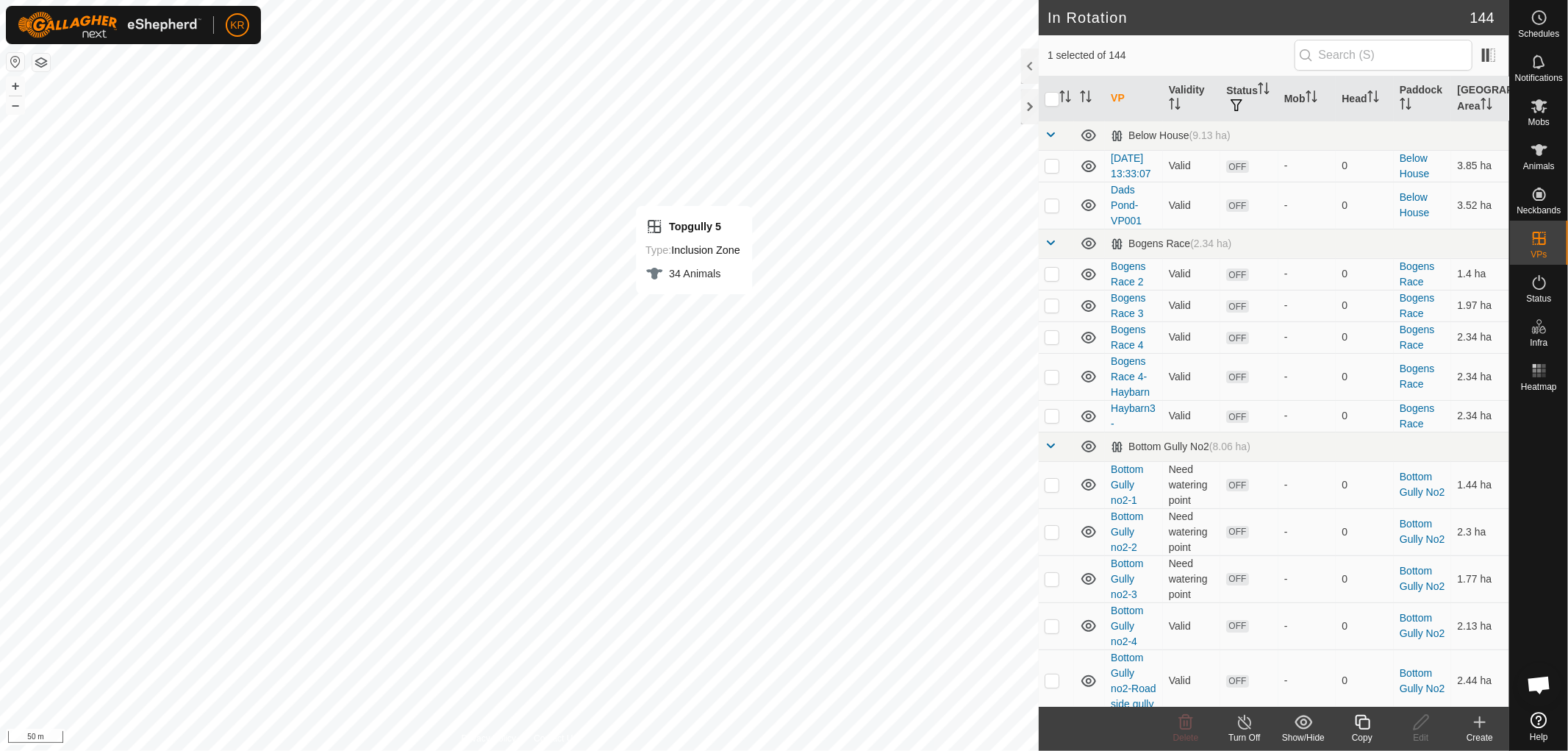
checkbox input "true"
click at [1548, 112] on es-mob-svg-icon at bounding box center [1539, 106] width 27 height 23
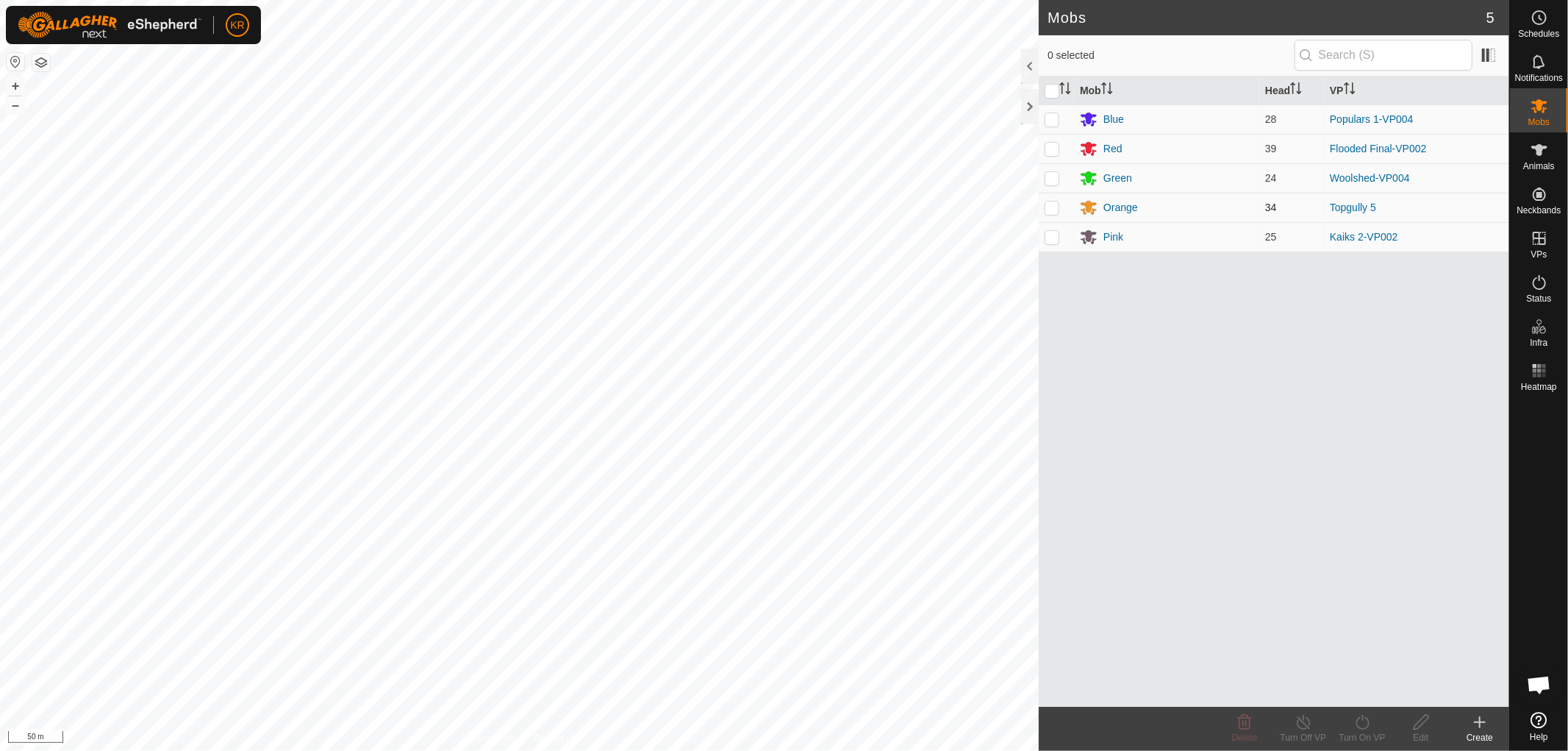
click at [1060, 208] on td at bounding box center [1056, 207] width 35 height 29
checkbox input "true"
click at [1360, 715] on icon at bounding box center [1362, 722] width 18 height 18
click at [1364, 688] on link "Now" at bounding box center [1407, 689] width 146 height 29
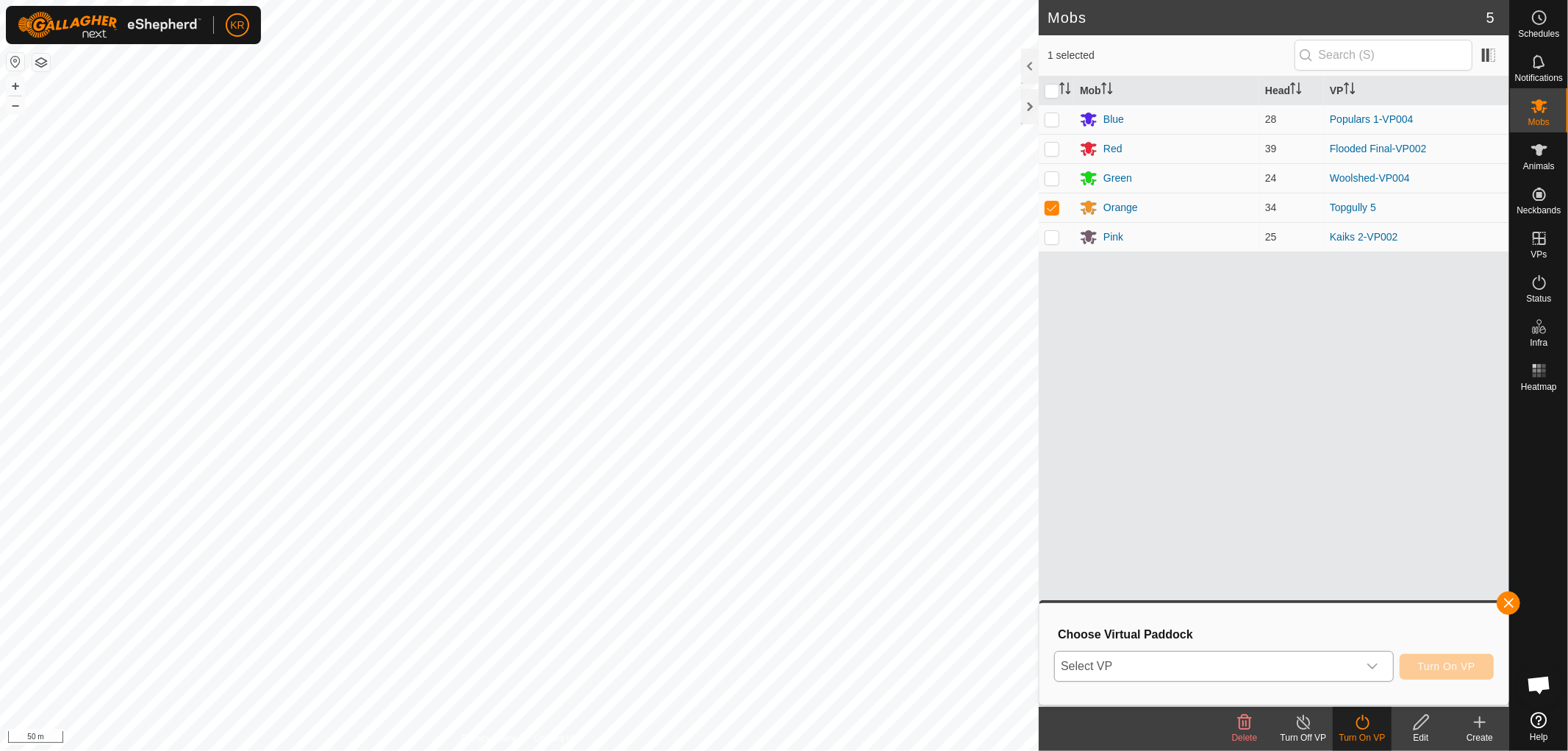
click at [1369, 669] on icon "dropdown trigger" at bounding box center [1372, 666] width 12 height 12
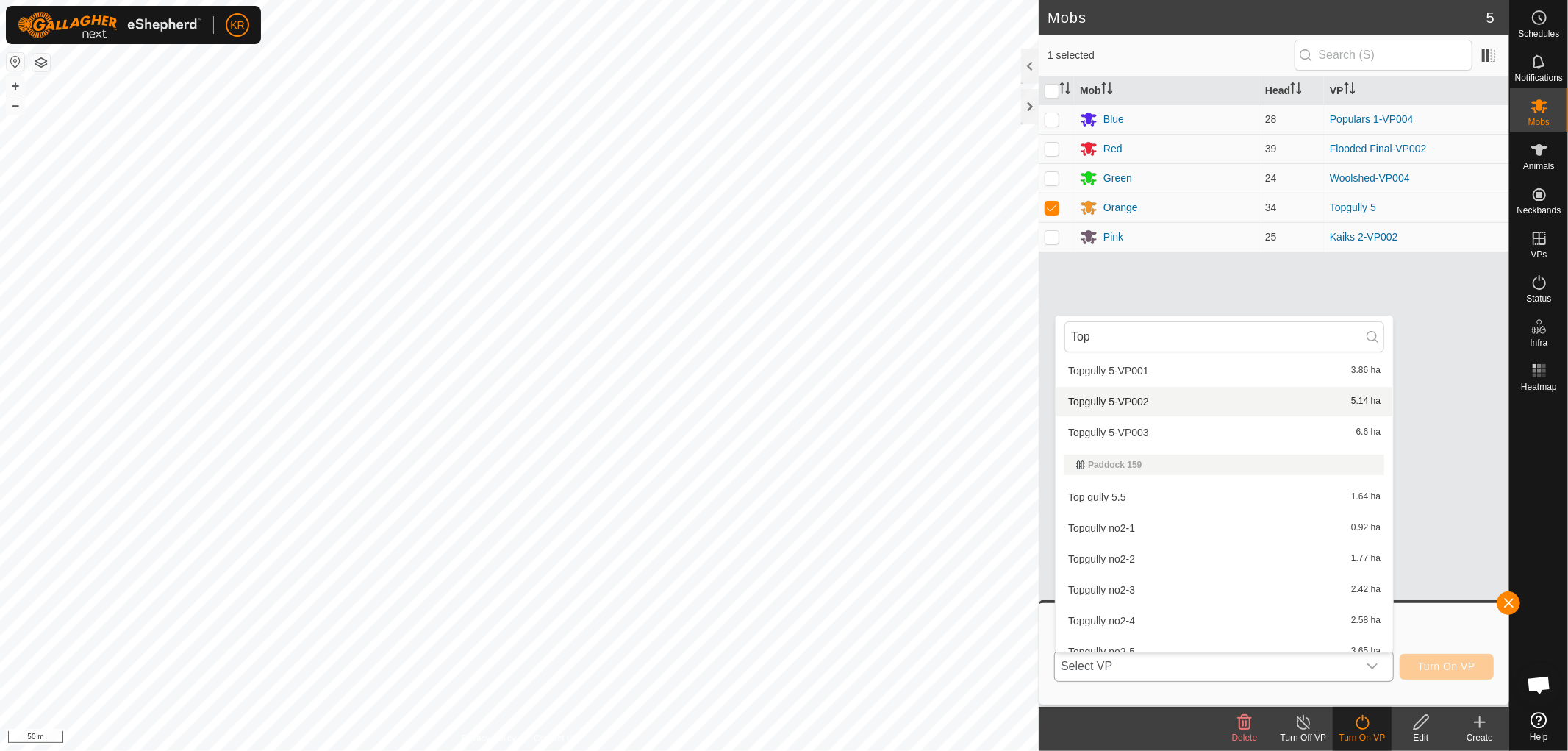
scroll to position [64, 0]
type input "Top"
click at [1161, 369] on li "Topgully 5-VP001 3.86 ha" at bounding box center [1224, 373] width 337 height 29
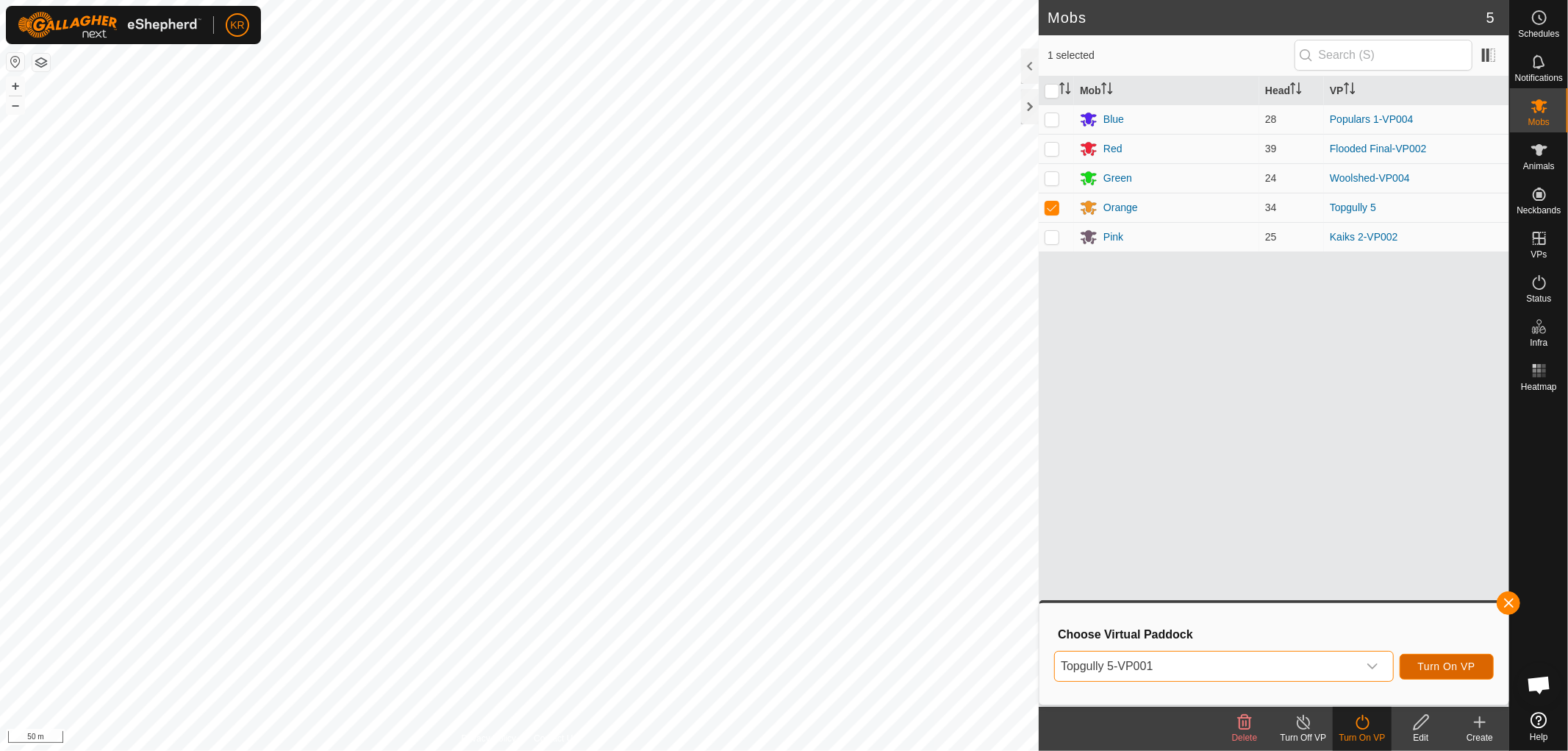
click at [1429, 658] on button "Turn On VP" at bounding box center [1447, 666] width 94 height 26
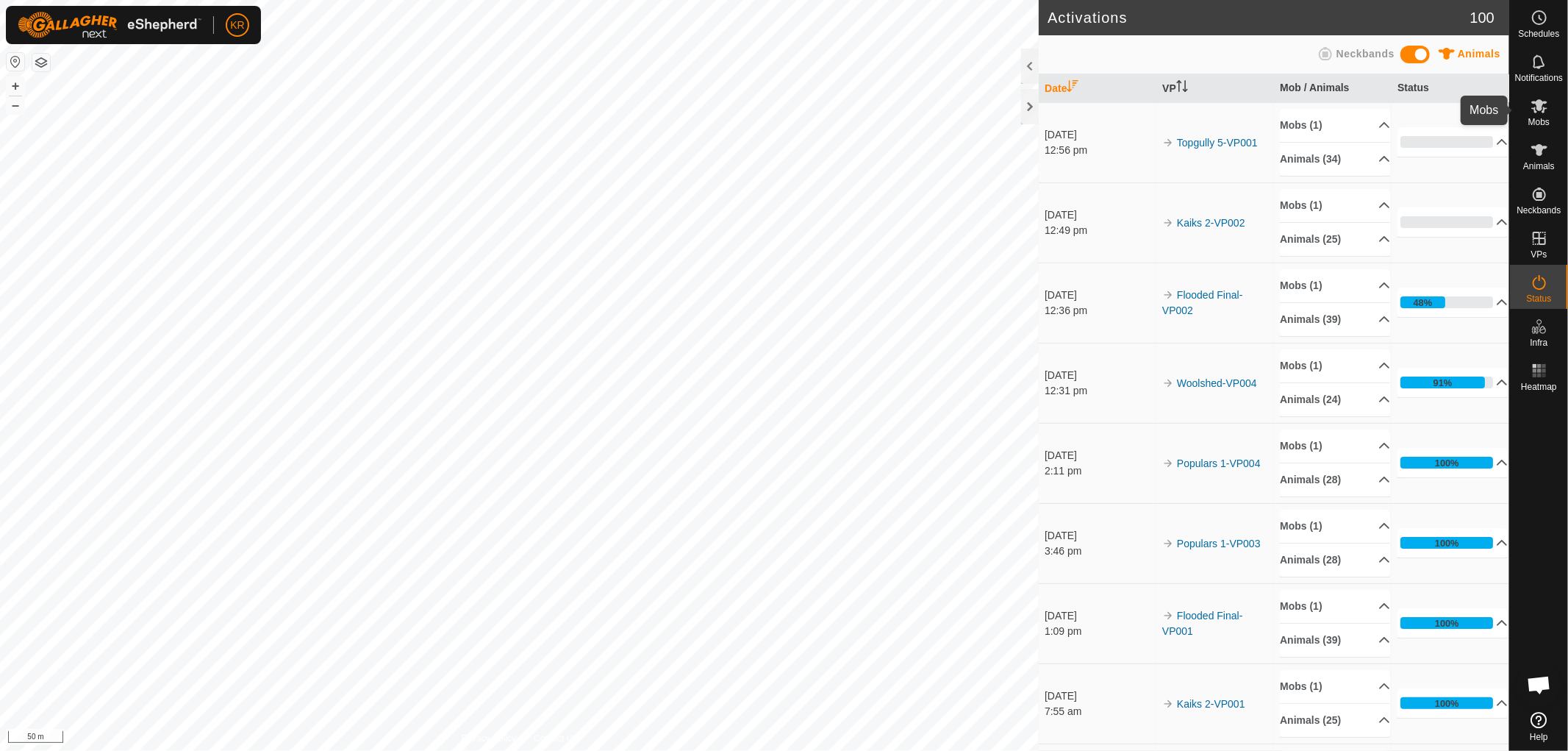
click at [1539, 101] on icon at bounding box center [1539, 106] width 16 height 14
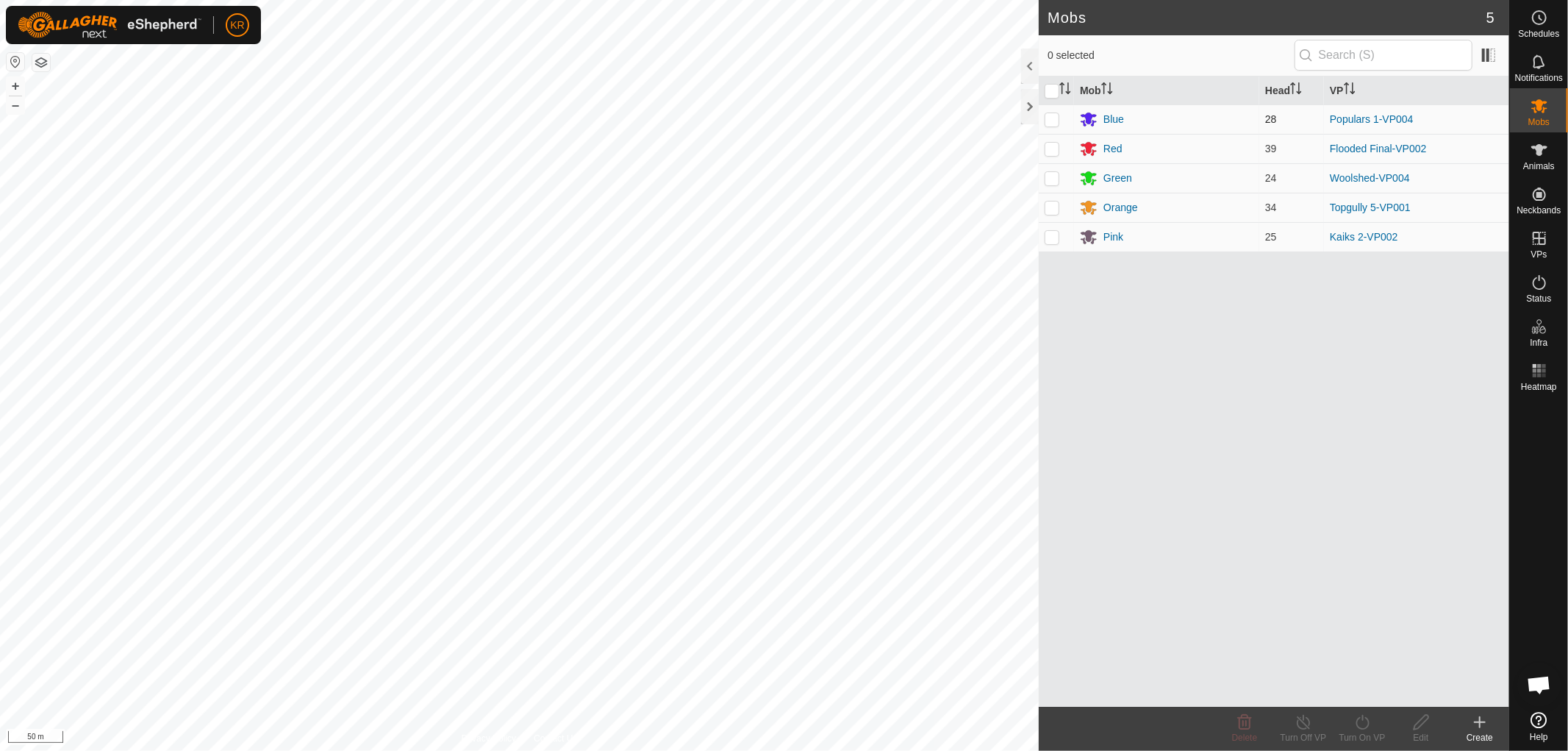
click at [1058, 124] on p-checkbox at bounding box center [1051, 119] width 15 height 12
checkbox input "true"
click at [1365, 710] on div "Turn On VP" at bounding box center [1362, 728] width 59 height 44
click at [1370, 654] on link "Later" at bounding box center [1407, 658] width 146 height 29
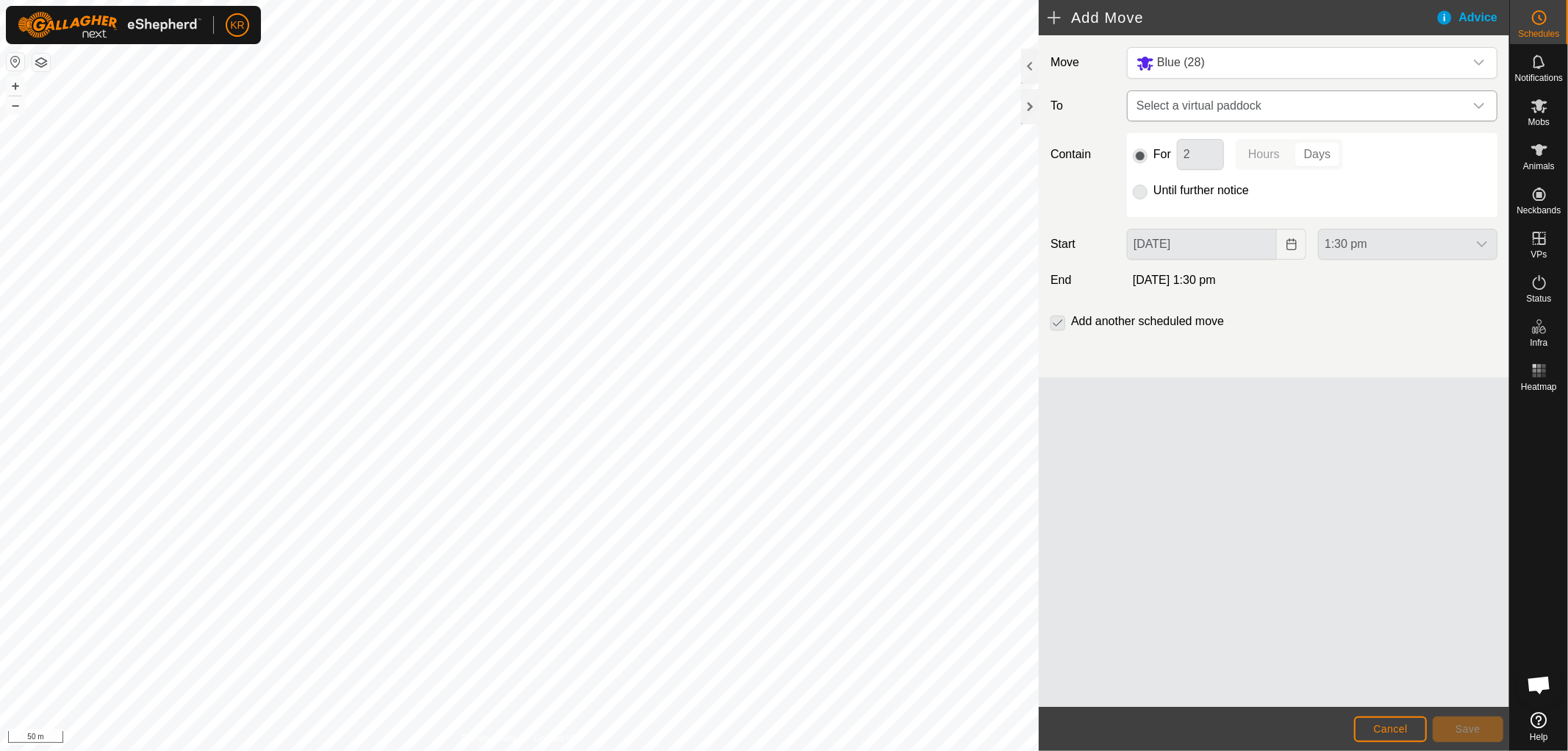
click at [1474, 103] on icon "dropdown trigger" at bounding box center [1479, 106] width 10 height 6
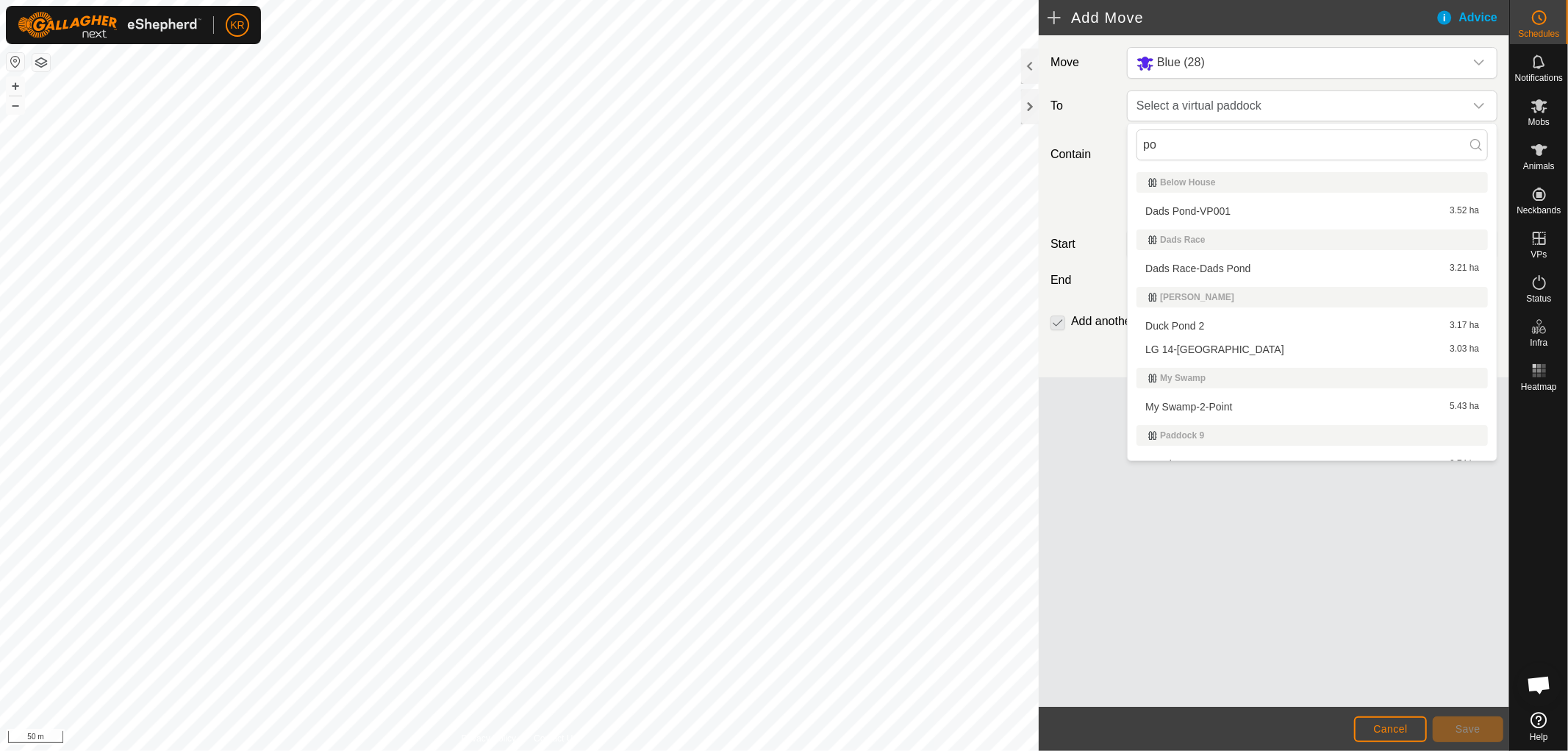
type input "p"
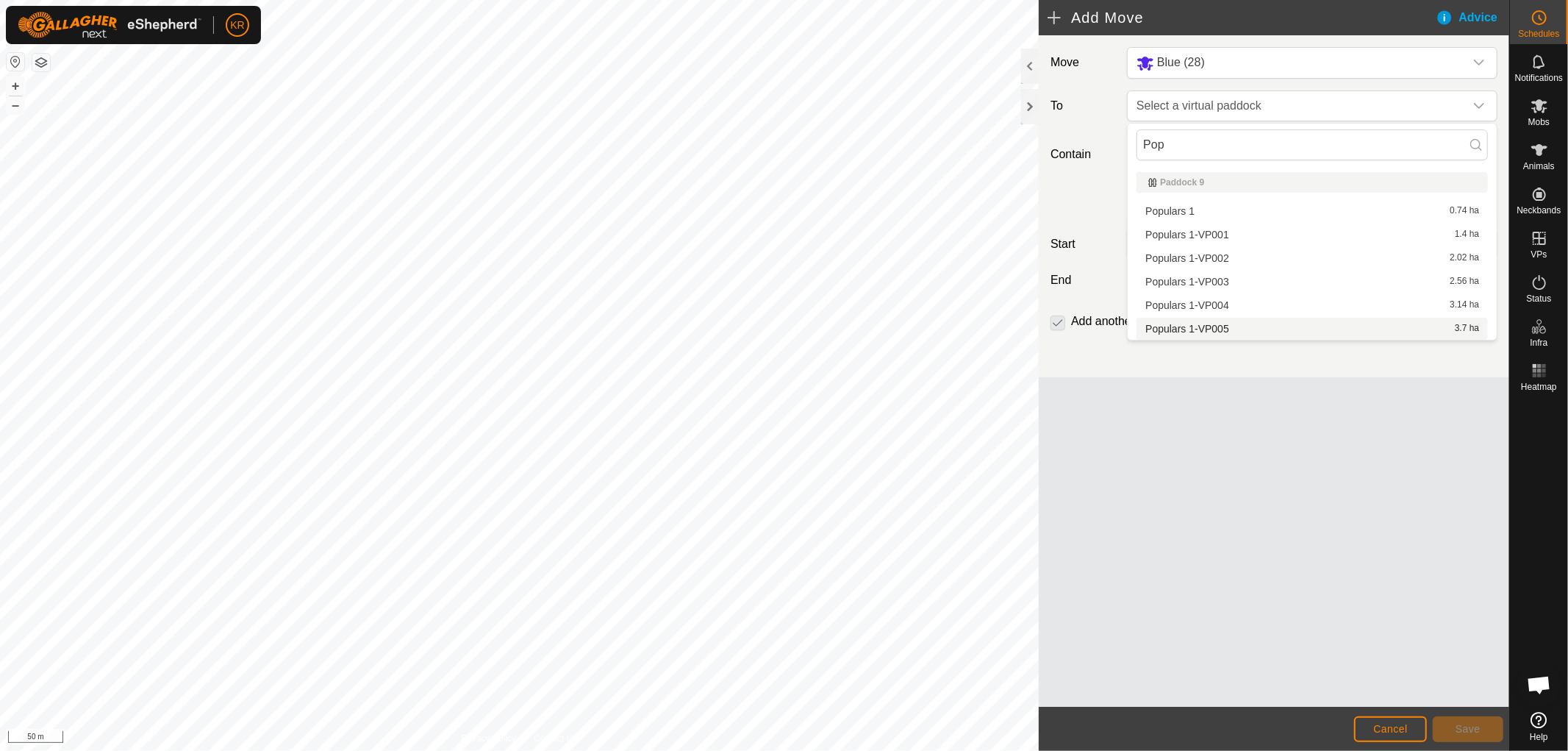
type input "Pop"
click at [1250, 322] on li "Populars 1-VP005 3.7 ha" at bounding box center [1311, 329] width 351 height 22
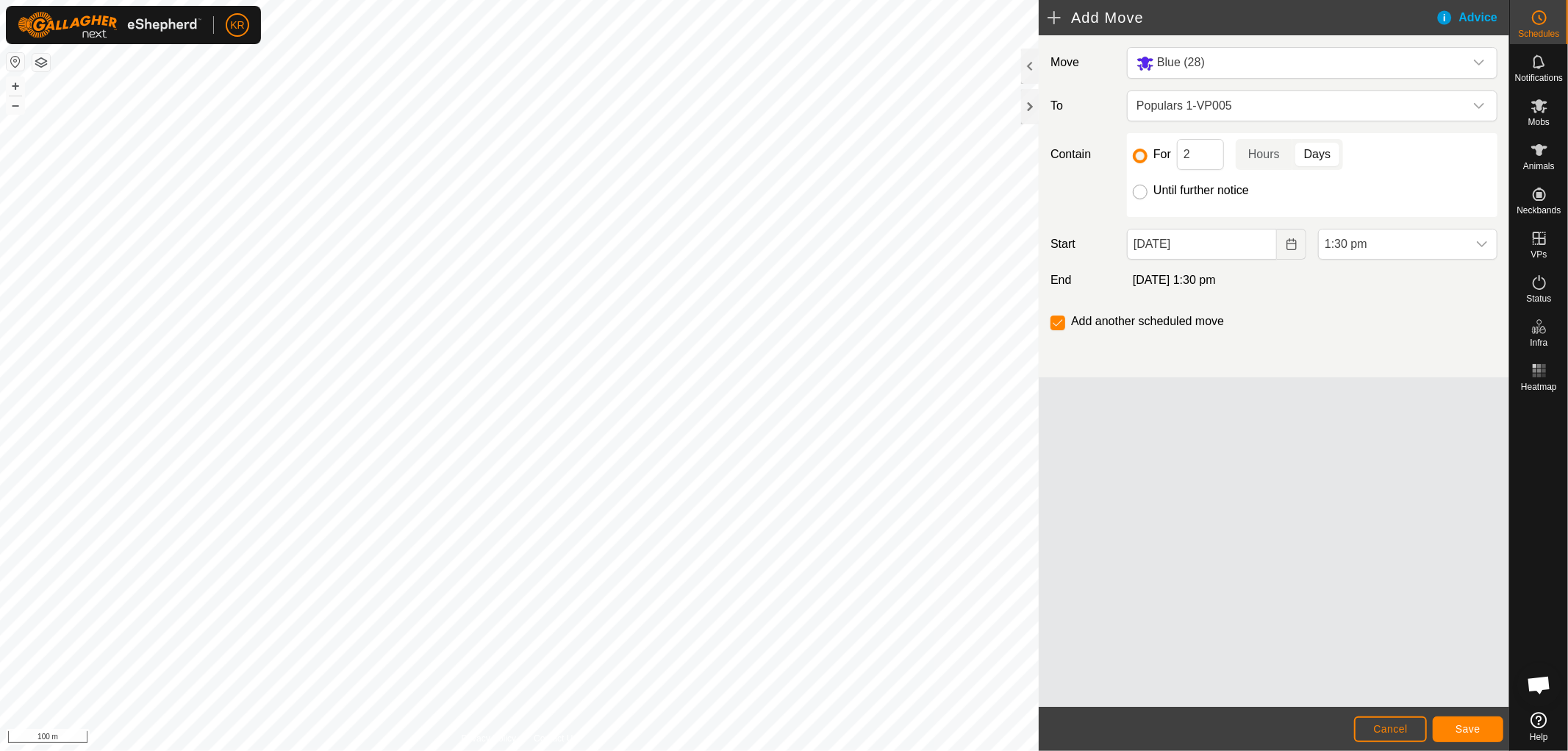
click at [1142, 187] on input "Until further notice" at bounding box center [1140, 191] width 15 height 15
radio input "true"
checkbox input "false"
click at [1486, 241] on icon "dropdown trigger" at bounding box center [1482, 245] width 12 height 12
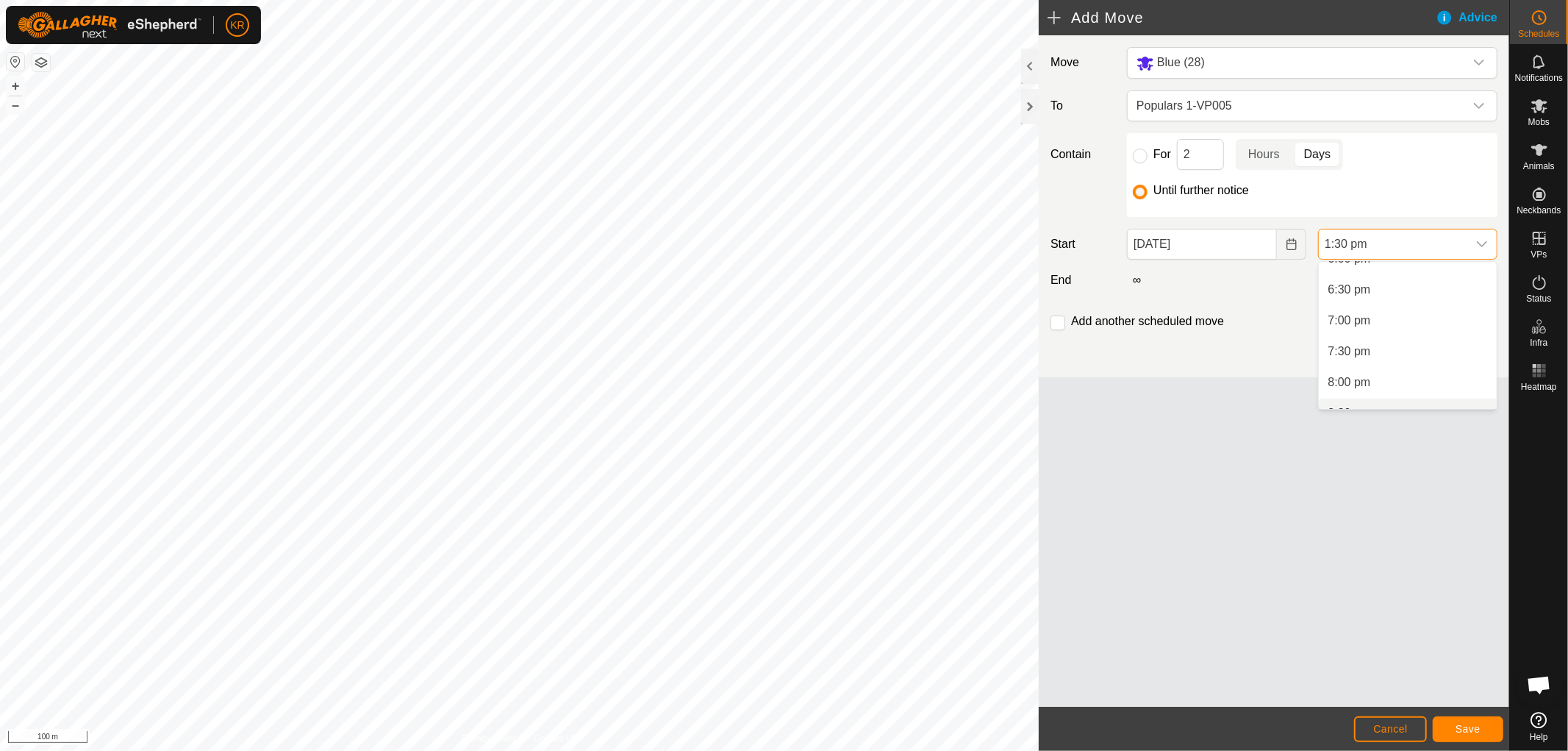
scroll to position [1034, 0]
click at [1383, 289] on li "5:00 pm" at bounding box center [1408, 292] width 178 height 29
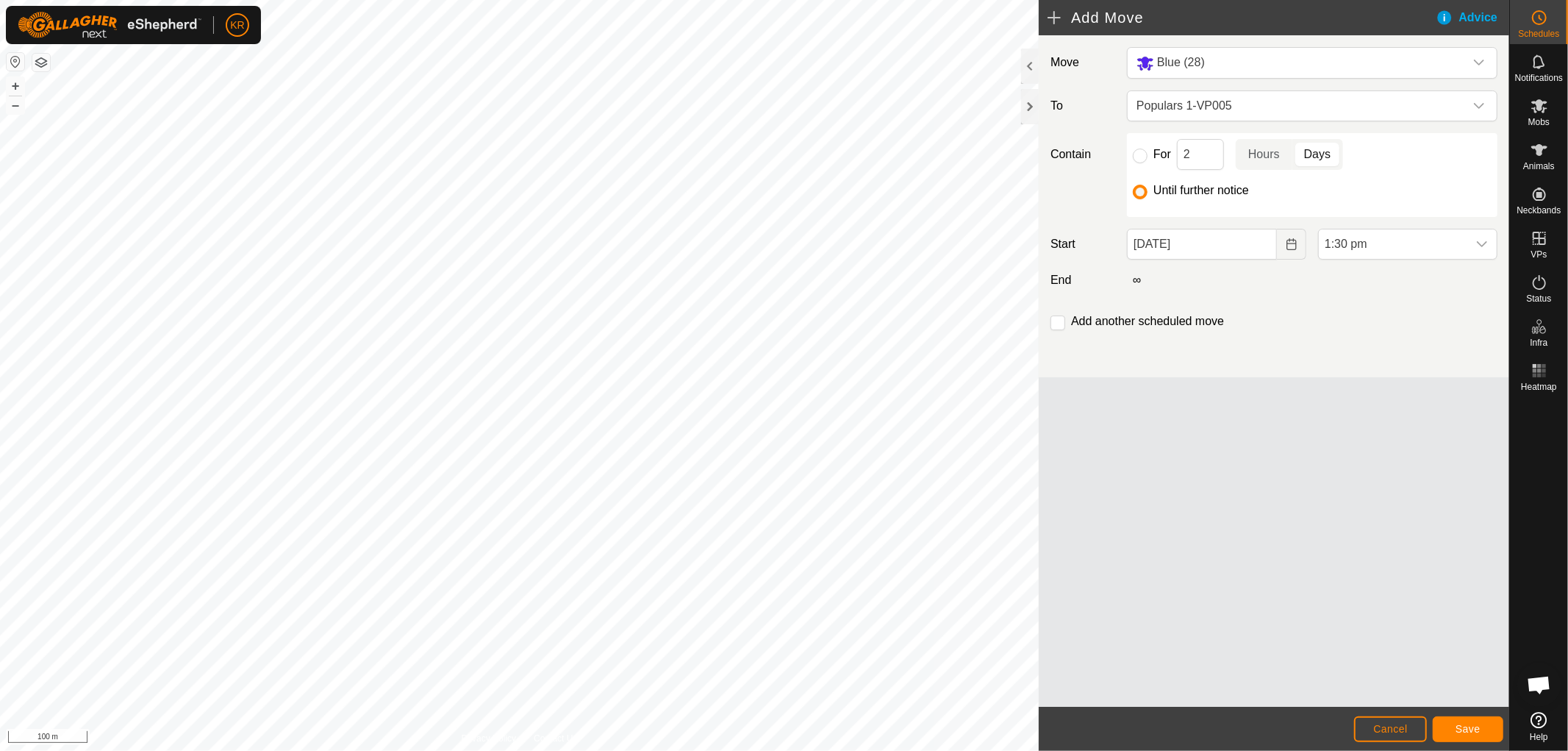
scroll to position [833, 0]
click at [1474, 722] on button "Save" at bounding box center [1468, 729] width 70 height 26
